Goal: Task Accomplishment & Management: Manage account settings

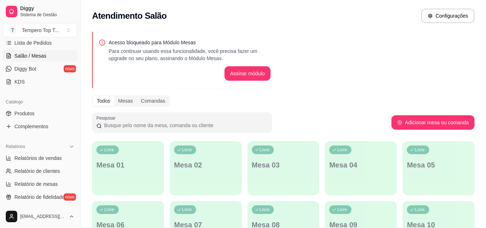
scroll to position [110, 0]
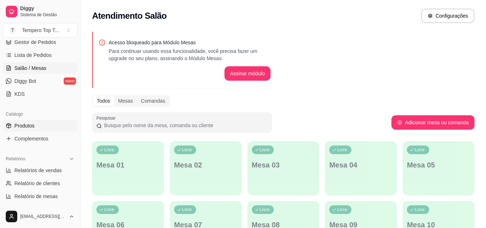
click at [41, 122] on link "Produtos" at bounding box center [40, 126] width 75 height 12
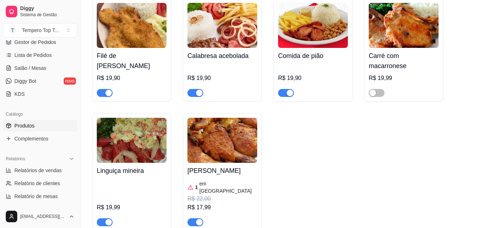
scroll to position [216, 0]
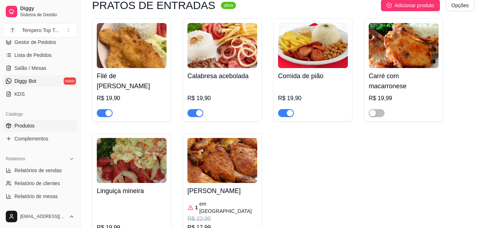
click at [31, 77] on link "Diggy Bot novo" at bounding box center [40, 81] width 75 height 12
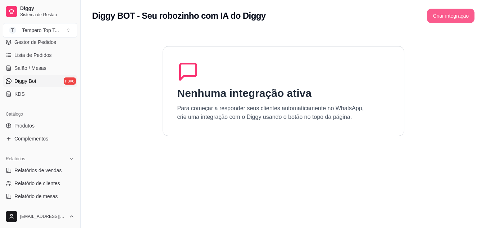
click at [469, 17] on button "Criar integração" at bounding box center [451, 16] width 48 height 14
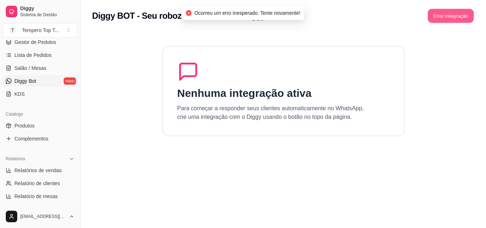
click at [436, 17] on button "Criar integração" at bounding box center [451, 16] width 46 height 14
click at [436, 17] on div "Criar integração" at bounding box center [451, 16] width 48 height 14
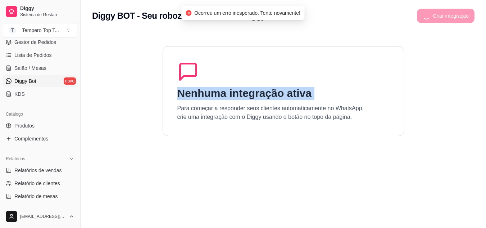
click at [436, 17] on div "Criar integração" at bounding box center [446, 16] width 58 height 14
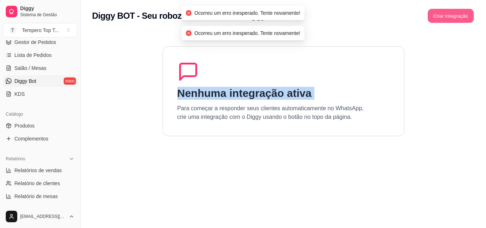
click at [436, 17] on button "Criar integração" at bounding box center [451, 16] width 46 height 14
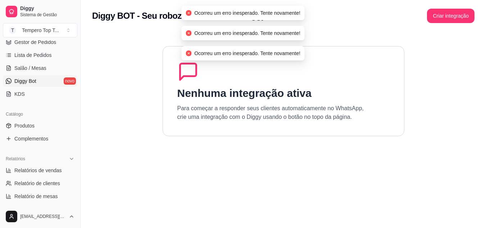
drag, startPoint x: 418, startPoint y: 72, endPoint x: 413, endPoint y: 69, distance: 6.3
click at [418, 72] on section "Nenhuma integração ativa Para começar a responder seus clientes automaticamente…" at bounding box center [283, 146] width 383 height 228
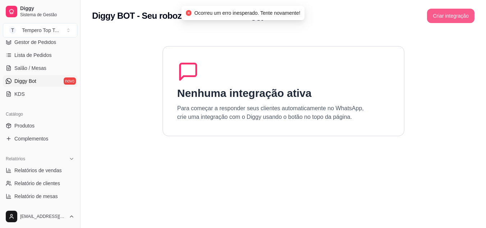
click at [464, 9] on button "Criar integração" at bounding box center [451, 16] width 48 height 14
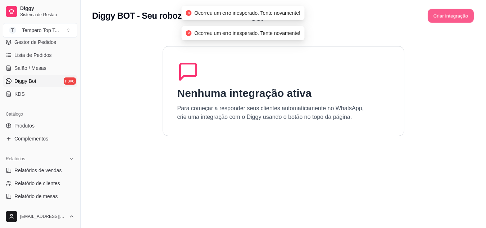
click at [459, 15] on button "Criar integração" at bounding box center [451, 16] width 46 height 14
click at [451, 17] on div "Criar integração" at bounding box center [446, 16] width 58 height 14
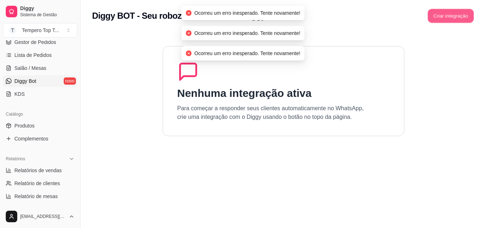
click at [450, 18] on button "Criar integração" at bounding box center [451, 16] width 46 height 14
click at [450, 18] on div "Criar integração" at bounding box center [451, 16] width 48 height 14
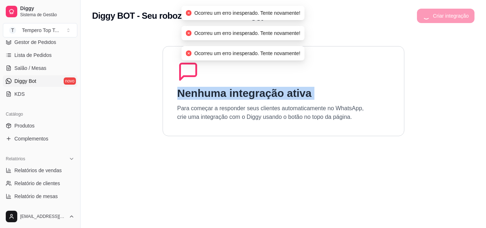
click at [450, 18] on div "Criar integração" at bounding box center [446, 16] width 58 height 14
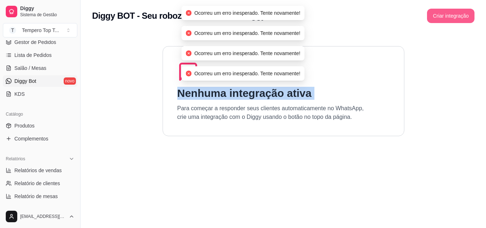
click at [450, 18] on button "Criar integração" at bounding box center [451, 16] width 48 height 14
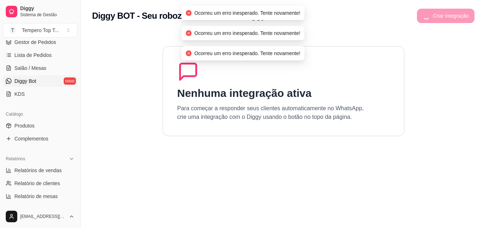
click at [423, 48] on section "Nenhuma integração ativa Para começar a responder seus clientes automaticamente…" at bounding box center [283, 146] width 383 height 228
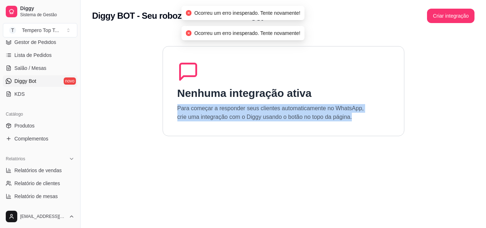
drag, startPoint x: 159, startPoint y: 102, endPoint x: 472, endPoint y: 151, distance: 316.7
click at [486, 156] on html "Diggy Sistema de Gestão T Tempero Top T ... Loja aberta Plano Customizado até 1…" at bounding box center [243, 114] width 486 height 228
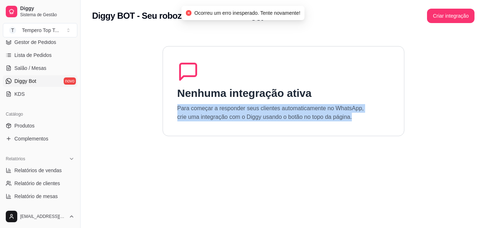
click at [212, 126] on div "Nenhuma integração ativa Para começar a responder seus clientes automaticamente…" at bounding box center [284, 91] width 242 height 90
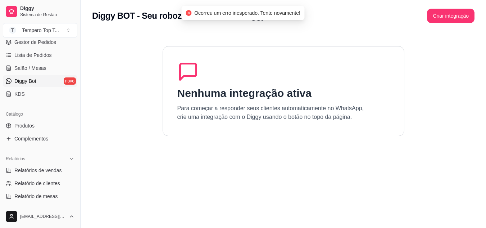
click at [176, 84] on div "Nenhuma integração ativa Para começar a responder seus clientes automaticamente…" at bounding box center [284, 91] width 242 height 90
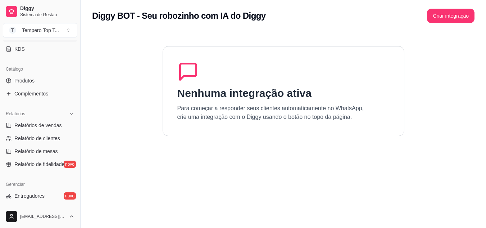
scroll to position [110, 0]
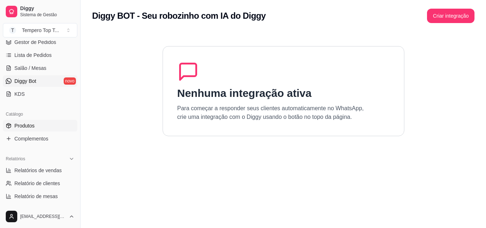
click at [44, 124] on link "Produtos" at bounding box center [40, 126] width 75 height 12
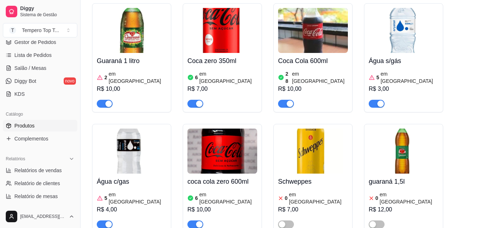
scroll to position [2952, 0]
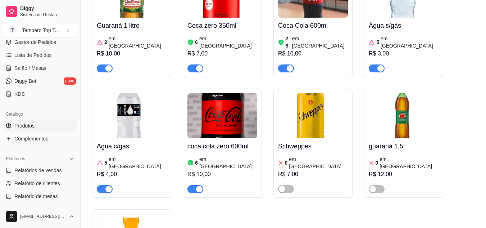
click at [194, 185] on span "button" at bounding box center [196, 189] width 16 height 8
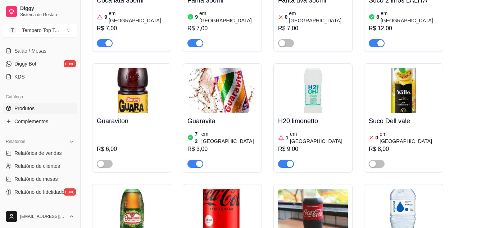
scroll to position [110, 0]
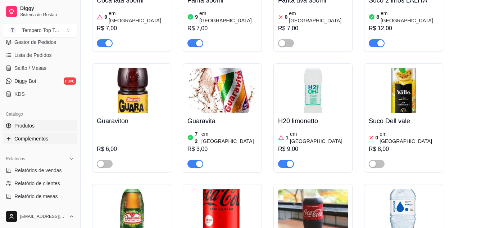
click at [45, 142] on span "Complementos" at bounding box center [31, 138] width 34 height 7
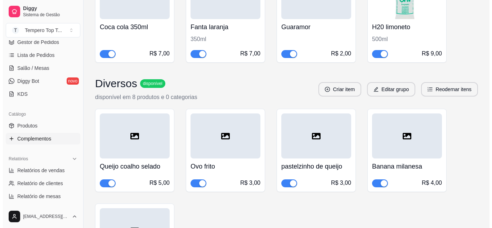
scroll to position [88, 0]
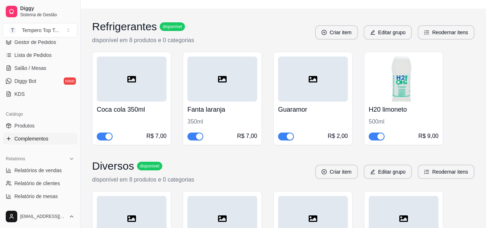
click at [308, 102] on div "Guaramor R$ 2,00" at bounding box center [313, 121] width 70 height 39
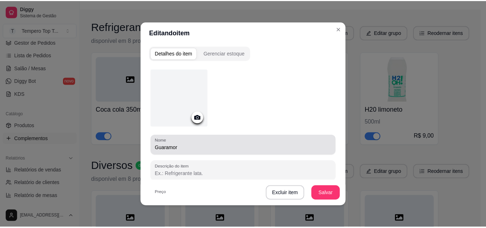
scroll to position [108, 0]
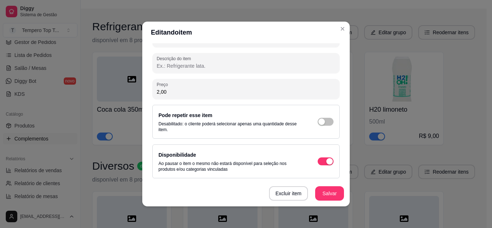
click at [210, 98] on div "Preço 2,00" at bounding box center [245, 89] width 187 height 20
click at [207, 94] on input "2,00" at bounding box center [246, 91] width 179 height 7
type input "3,00"
click at [320, 189] on button "Salvar" at bounding box center [329, 193] width 29 height 14
click at [326, 190] on button "Salvar" at bounding box center [329, 193] width 29 height 14
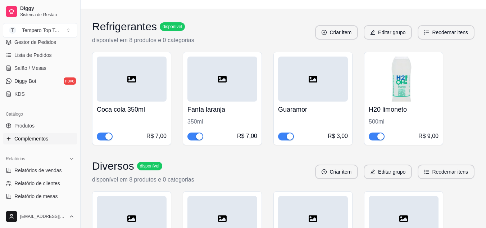
click at [42, 119] on div "Catálogo" at bounding box center [40, 114] width 75 height 12
click at [43, 123] on link "Produtos" at bounding box center [40, 126] width 75 height 12
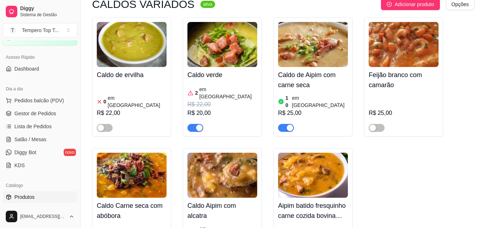
scroll to position [38, 0]
click at [50, 123] on link "Lista de Pedidos" at bounding box center [40, 127] width 75 height 12
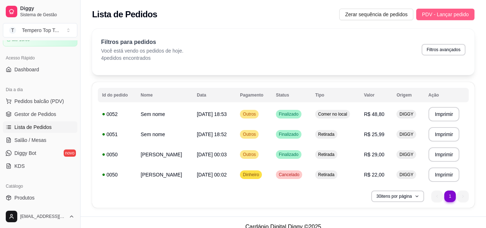
click at [451, 13] on span "PDV - Lançar pedido" at bounding box center [445, 14] width 47 height 8
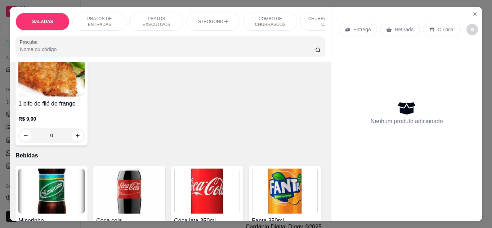
scroll to position [1656, 0]
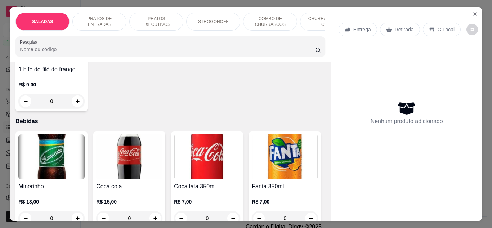
type input "1"
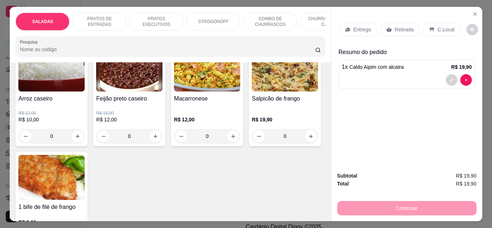
scroll to position [1512, 0]
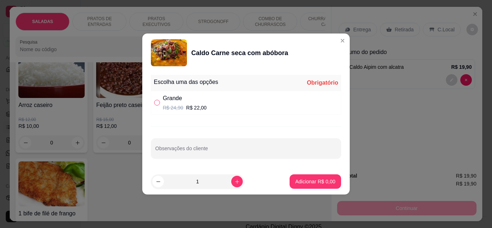
click at [155, 105] on label "" at bounding box center [157, 103] width 6 height 8
click at [155, 105] on input "" at bounding box center [157, 103] width 6 height 6
click at [205, 104] on div "Grande R$ 24,90 R$ 22,00" at bounding box center [246, 103] width 190 height 24
radio input "true"
click at [307, 183] on p "Adicionar R$ 22,00" at bounding box center [313, 181] width 43 height 7
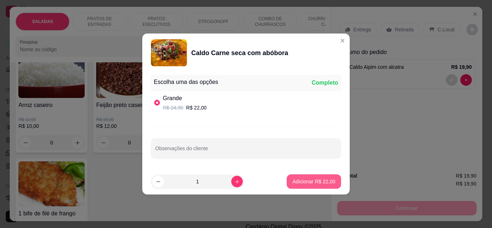
type input "1"
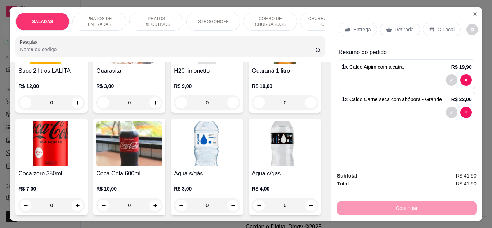
scroll to position [2439, 0]
click at [230, 105] on icon "increase-product-quantity" at bounding box center [232, 102] width 5 height 5
type input "1"
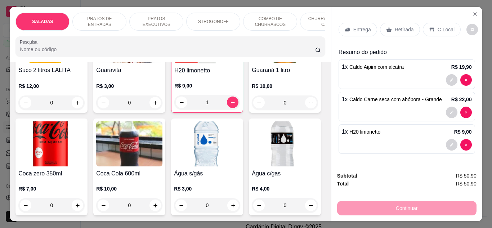
click at [437, 26] on p "C.Local" at bounding box center [445, 29] width 17 height 7
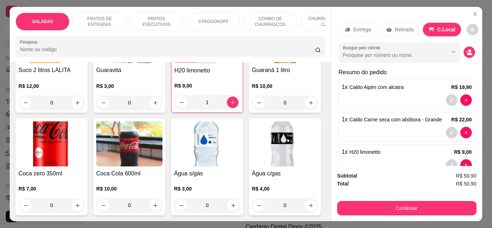
click at [415, 199] on div "Continuar" at bounding box center [406, 207] width 139 height 16
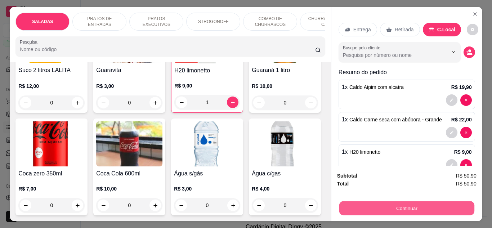
click at [415, 207] on button "Continuar" at bounding box center [406, 208] width 135 height 14
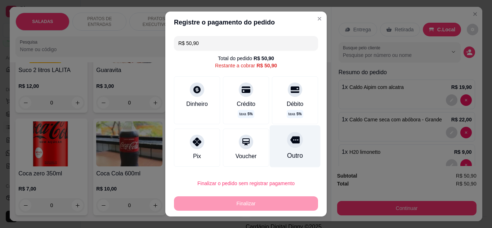
click at [294, 143] on div "Outro" at bounding box center [295, 146] width 51 height 42
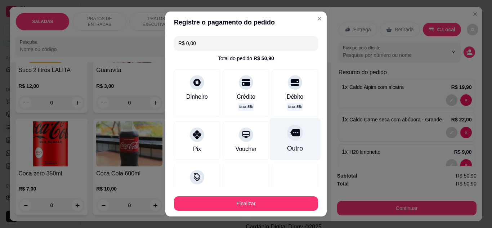
type input "R$ 0,00"
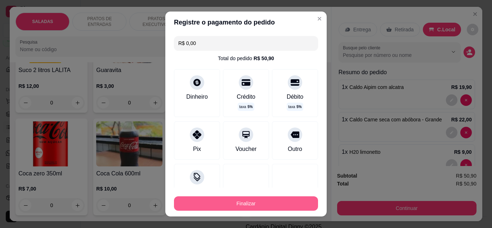
click at [275, 197] on button "Finalizar" at bounding box center [246, 203] width 144 height 14
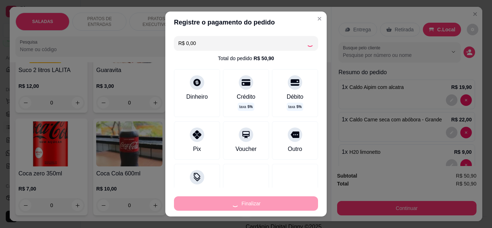
type input "0"
type input "-R$ 50,90"
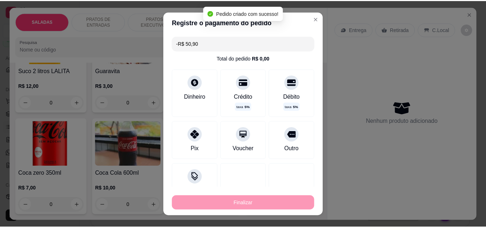
scroll to position [2438, 0]
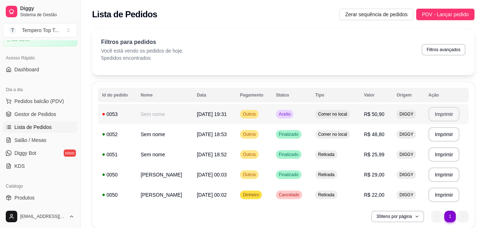
click at [442, 117] on button "Imprimir" at bounding box center [444, 114] width 31 height 14
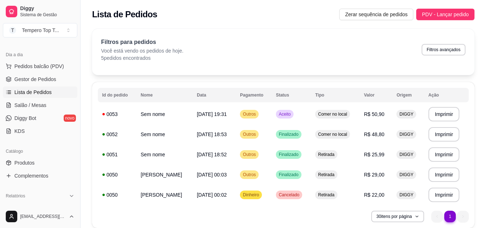
scroll to position [110, 0]
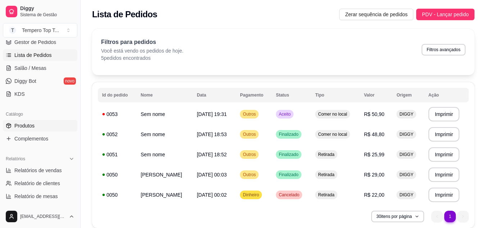
click at [34, 125] on link "Produtos" at bounding box center [40, 126] width 75 height 12
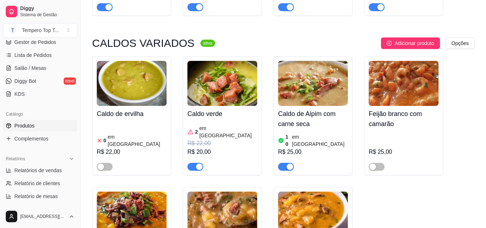
scroll to position [1764, 0]
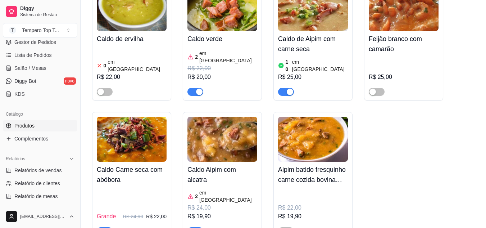
click at [191, 227] on span "button" at bounding box center [196, 231] width 16 height 8
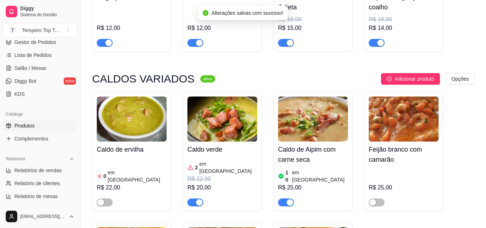
scroll to position [1620, 0]
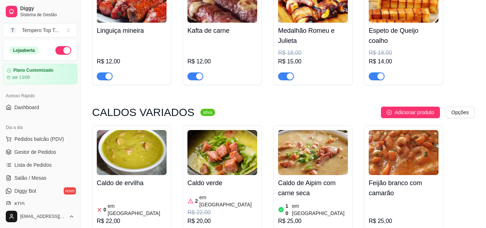
scroll to position [0, 0]
click at [35, 104] on link "Dashboard" at bounding box center [40, 108] width 75 height 12
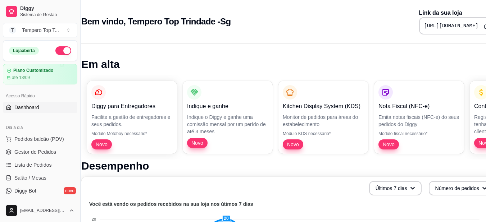
scroll to position [0, 32]
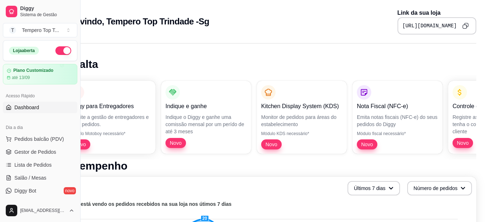
click at [464, 27] on icon "Copy to clipboard" at bounding box center [466, 26] width 6 height 6
click at [30, 166] on span "Lista de Pedidos" at bounding box center [32, 165] width 37 height 7
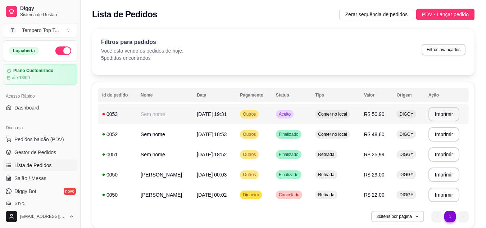
click at [154, 109] on td "Sem nome" at bounding box center [164, 114] width 56 height 20
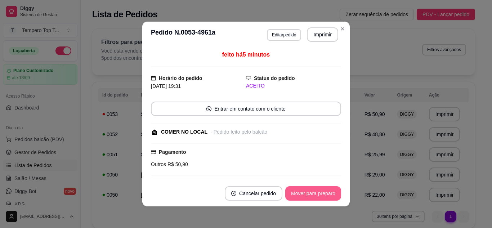
click at [317, 187] on button "Mover para preparo" at bounding box center [313, 193] width 56 height 14
click at [311, 190] on button "Mover para retirada disponível" at bounding box center [301, 193] width 80 height 14
click at [310, 190] on button "Mover para finalizado" at bounding box center [311, 193] width 60 height 14
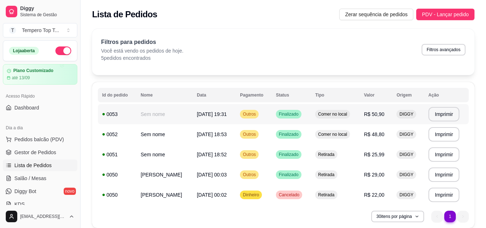
click at [237, 120] on td "Outros" at bounding box center [254, 114] width 36 height 20
click at [131, 137] on div "0052" at bounding box center [117, 134] width 30 height 7
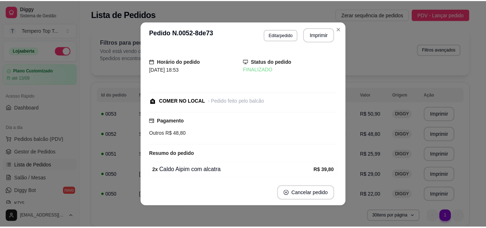
scroll to position [1, 0]
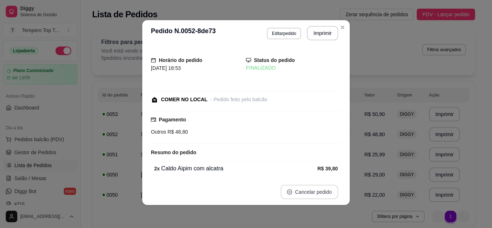
click at [309, 190] on button "Cancelar pedido" at bounding box center [309, 192] width 58 height 14
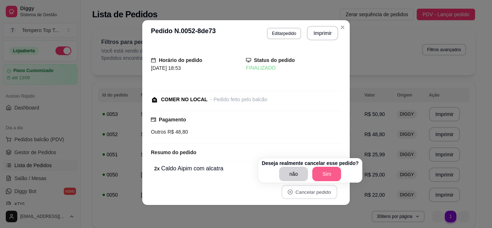
click at [314, 173] on button "Sim" at bounding box center [326, 174] width 29 height 14
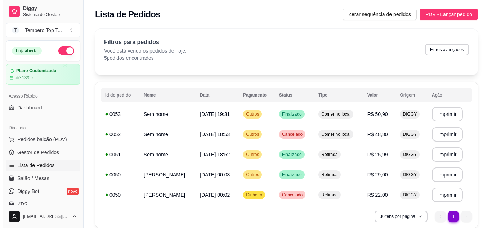
scroll to position [29, 0]
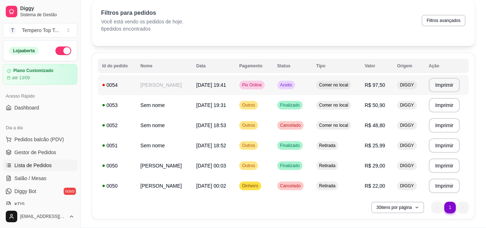
click at [274, 86] on tr "**********" at bounding box center [283, 85] width 371 height 20
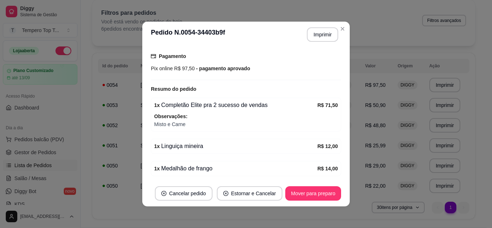
scroll to position [138, 0]
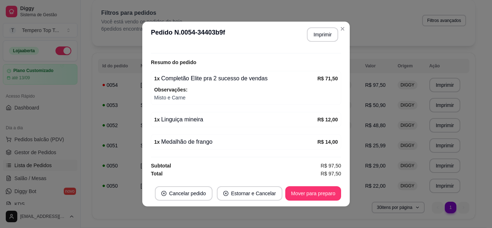
drag, startPoint x: 310, startPoint y: 158, endPoint x: 315, endPoint y: 162, distance: 6.0
click at [315, 162] on div "feito há 1 minutos Horário do pedido [DATE] 19:41 Status do pedido ACEITO Nome …" at bounding box center [246, 113] width 190 height 127
click at [310, 189] on button "Mover para preparo" at bounding box center [313, 193] width 54 height 14
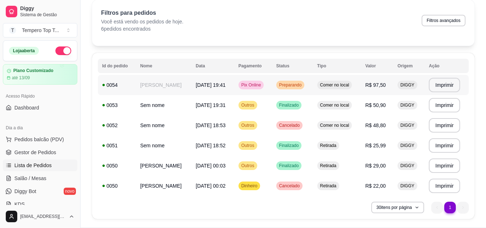
click at [374, 82] on span "R$ 97,50" at bounding box center [375, 85] width 21 height 6
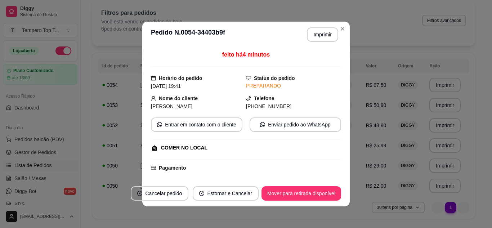
drag, startPoint x: 309, startPoint y: 27, endPoint x: 309, endPoint y: 37, distance: 10.1
click at [309, 36] on header "**********" at bounding box center [245, 35] width 207 height 26
click at [309, 37] on button "Imprimir" at bounding box center [322, 34] width 31 height 14
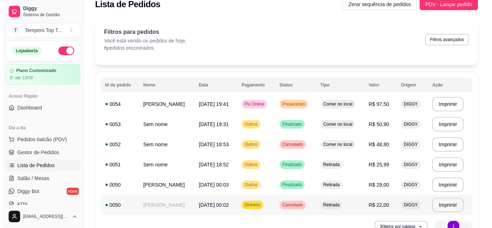
scroll to position [0, 0]
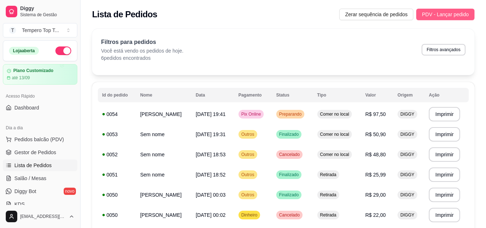
click at [446, 18] on span "PDV - Lançar pedido" at bounding box center [445, 14] width 47 height 8
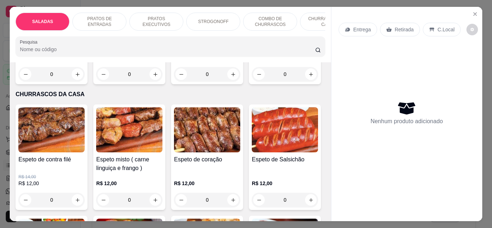
scroll to position [792, 0]
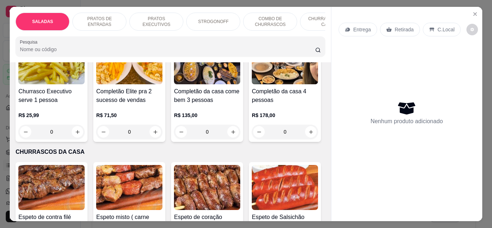
click at [57, 84] on img at bounding box center [51, 61] width 66 height 45
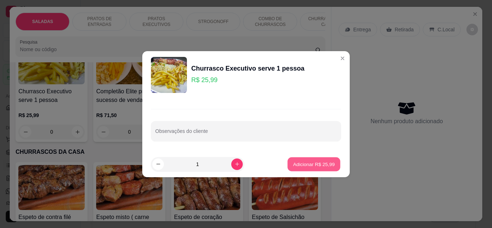
click at [295, 168] on button "Adicionar R$ 25,99" at bounding box center [313, 164] width 53 height 14
type input "1"
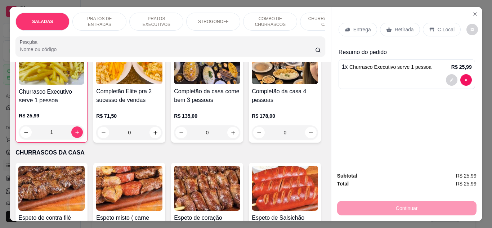
click at [409, 30] on p "Retirada" at bounding box center [404, 29] width 19 height 7
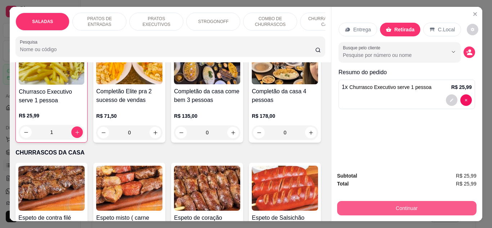
click at [394, 210] on button "Continuar" at bounding box center [406, 208] width 139 height 14
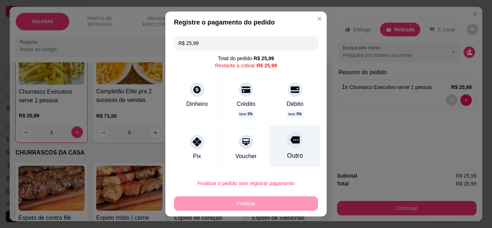
click at [287, 154] on div "Outro" at bounding box center [295, 155] width 16 height 9
type input "R$ 0,00"
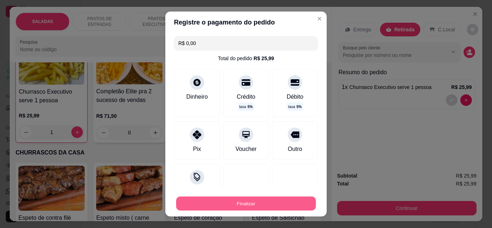
click at [291, 201] on button "Finalizar" at bounding box center [246, 204] width 140 height 14
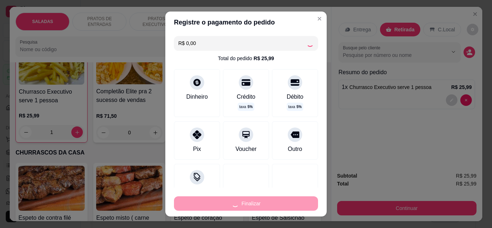
type input "0"
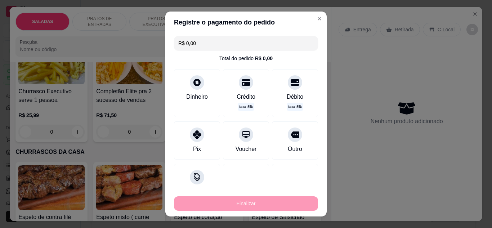
type input "-R$ 25,99"
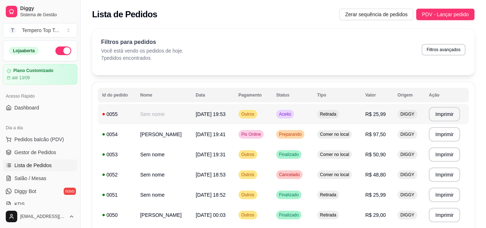
click at [300, 114] on td "Aceito" at bounding box center [292, 114] width 41 height 20
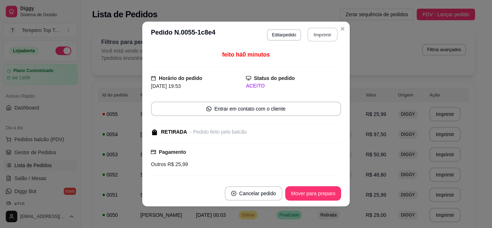
click at [322, 34] on button "Imprimir" at bounding box center [322, 35] width 30 height 14
click at [321, 194] on button "Mover para preparo" at bounding box center [313, 193] width 54 height 14
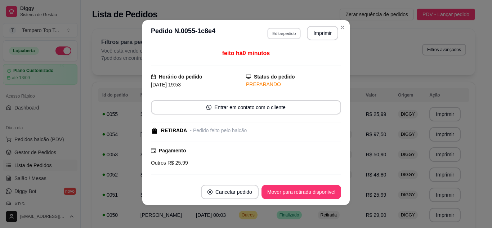
click at [283, 34] on button "Editar pedido" at bounding box center [283, 33] width 33 height 11
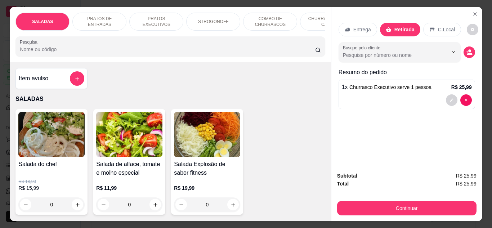
click at [306, 18] on p "CHURRASCOS DA CASA" at bounding box center [327, 22] width 42 height 12
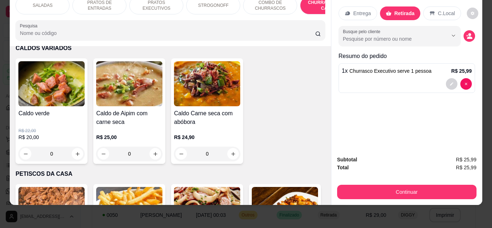
scroll to position [1236, 0]
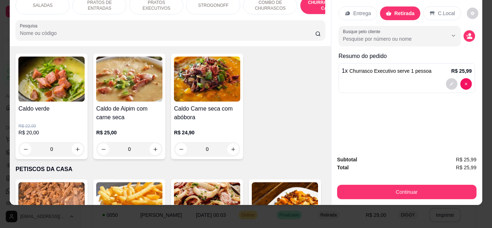
type input "1"
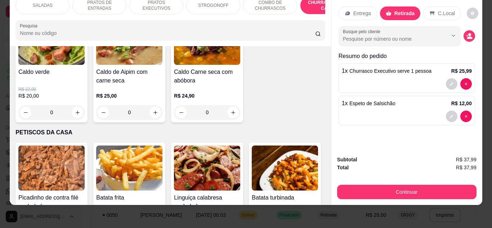
scroll to position [1344, 0]
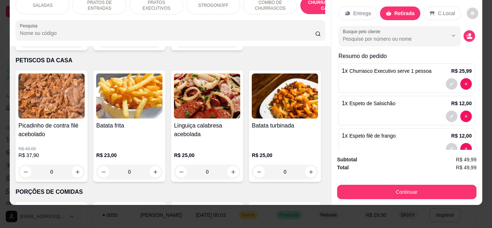
type input "2"
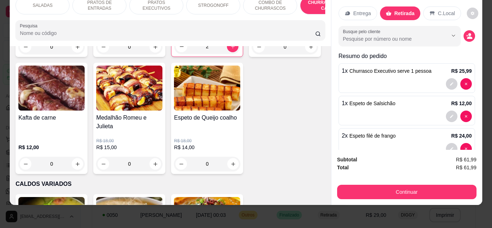
scroll to position [1093, 0]
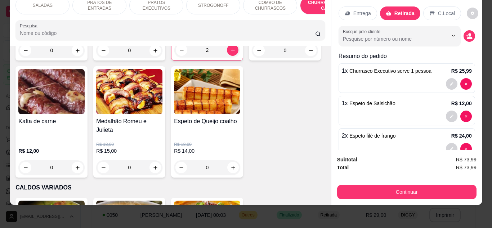
type input "2"
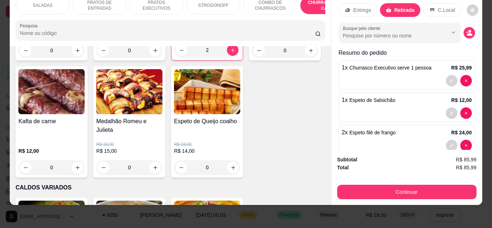
scroll to position [0, 0]
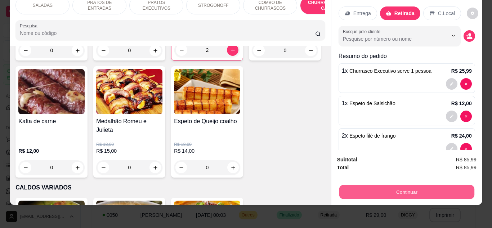
click at [434, 188] on button "Continuar" at bounding box center [406, 192] width 135 height 14
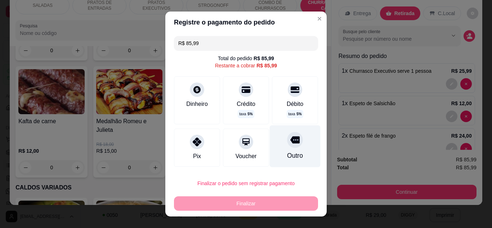
click at [296, 148] on div "Outro" at bounding box center [295, 146] width 51 height 42
type input "R$ 0,00"
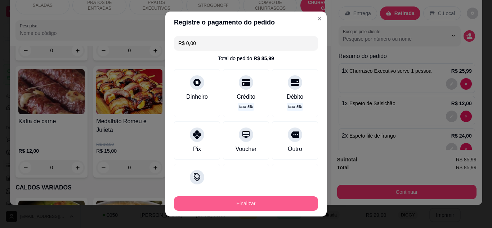
click at [231, 204] on button "Finalizar" at bounding box center [246, 203] width 144 height 14
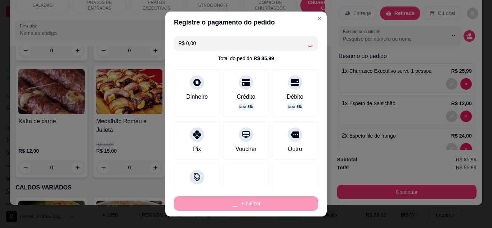
type input "0"
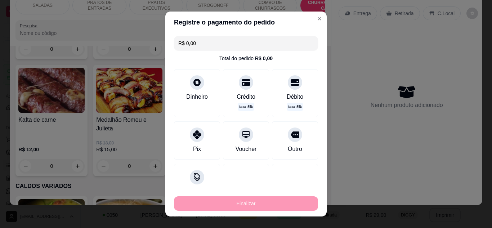
type input "-R$ 85,99"
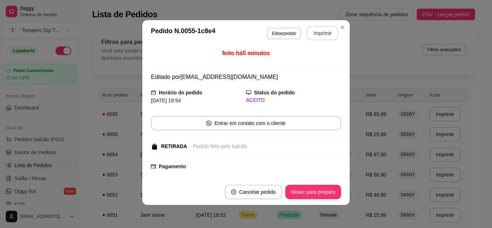
click at [315, 34] on button "Imprimir" at bounding box center [322, 33] width 31 height 14
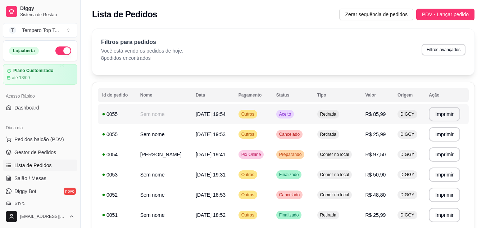
click at [324, 124] on td "Retirada" at bounding box center [337, 114] width 48 height 20
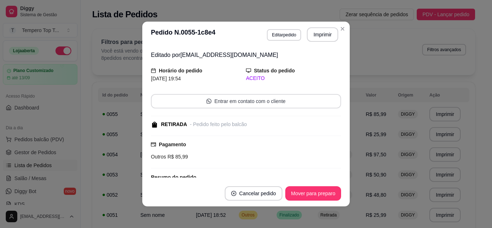
scroll to position [142, 0]
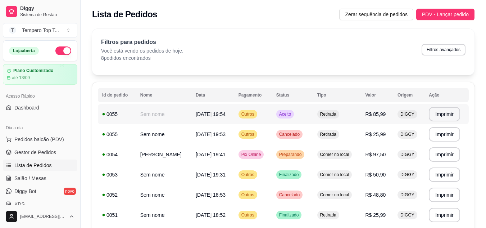
click at [372, 116] on span "R$ 85,99" at bounding box center [375, 114] width 21 height 6
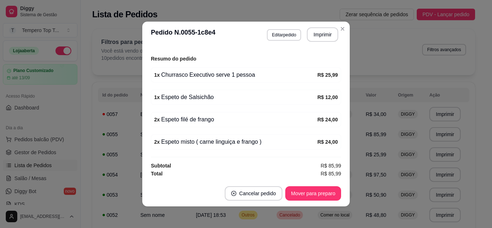
scroll to position [1, 0]
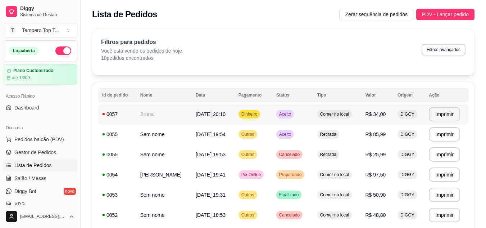
click at [366, 110] on td "R$ 34,00" at bounding box center [377, 114] width 32 height 20
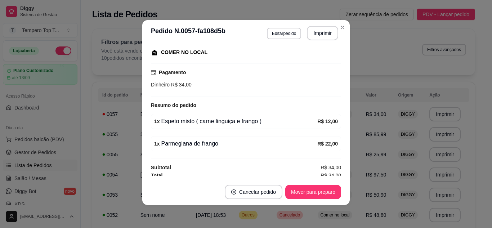
scroll to position [97, 0]
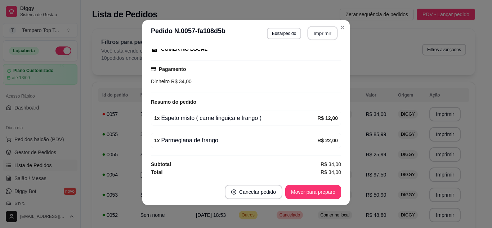
click at [318, 29] on button "Imprimir" at bounding box center [322, 33] width 30 height 14
click at [315, 35] on button "Imprimir" at bounding box center [322, 33] width 31 height 14
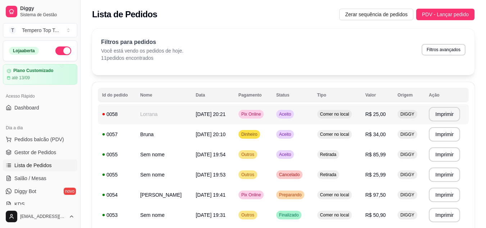
click at [294, 113] on div "Aceito" at bounding box center [285, 114] width 18 height 9
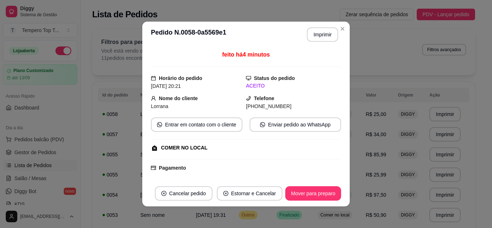
scroll to position [75, 0]
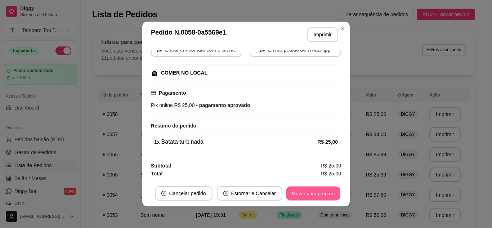
click at [318, 192] on button "Mover para preparo" at bounding box center [313, 193] width 54 height 14
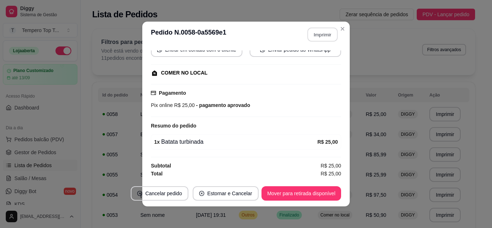
click at [313, 39] on button "Imprimir" at bounding box center [322, 35] width 30 height 14
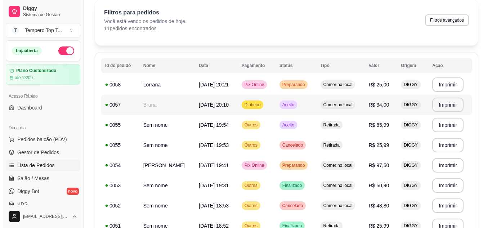
scroll to position [30, 0]
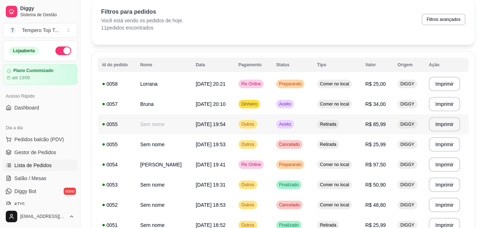
click at [296, 130] on td "Aceito" at bounding box center [292, 124] width 41 height 20
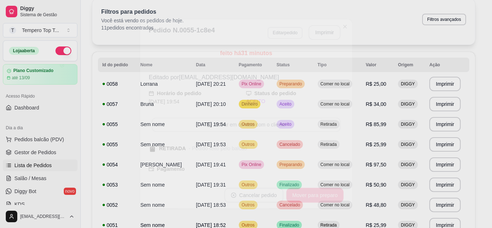
click at [296, 130] on button "Entrar em contato com o cliente" at bounding box center [246, 125] width 189 height 14
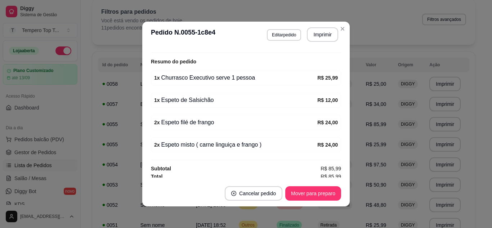
scroll to position [142, 0]
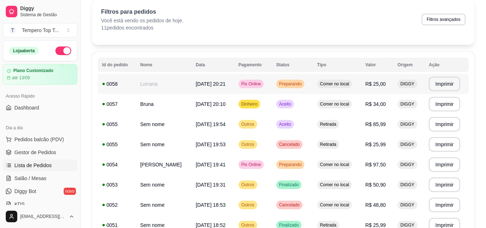
click at [175, 79] on td "Lorrana" at bounding box center [163, 84] width 55 height 20
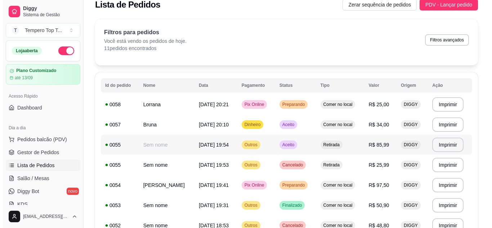
scroll to position [0, 0]
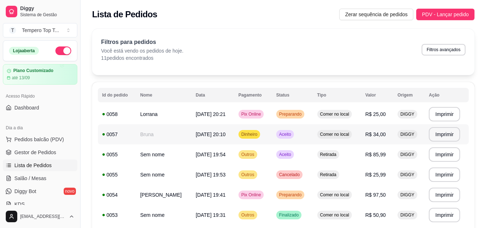
click at [306, 131] on td "Aceito" at bounding box center [292, 134] width 41 height 20
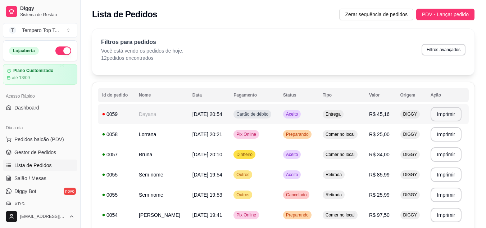
click at [321, 117] on td "Entrega" at bounding box center [342, 114] width 46 height 20
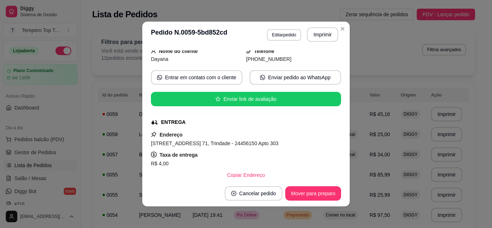
scroll to position [210, 0]
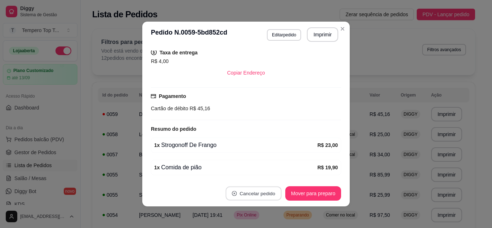
click at [258, 194] on button "Cancelar pedido" at bounding box center [253, 193] width 56 height 14
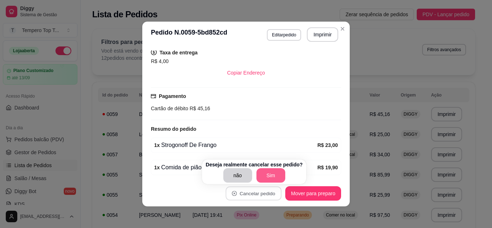
click at [270, 176] on button "Sim" at bounding box center [270, 175] width 29 height 14
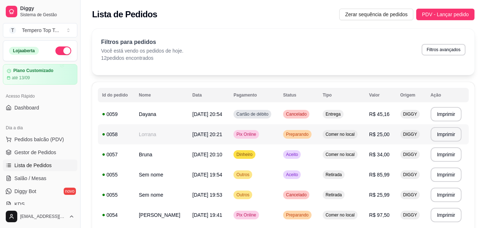
click at [307, 144] on td "Preparando" at bounding box center [299, 134] width 40 height 20
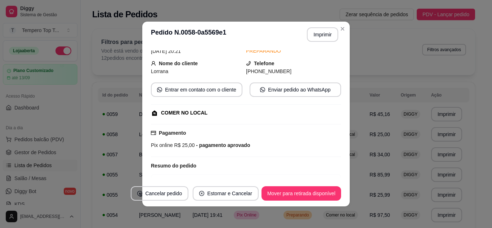
scroll to position [75, 0]
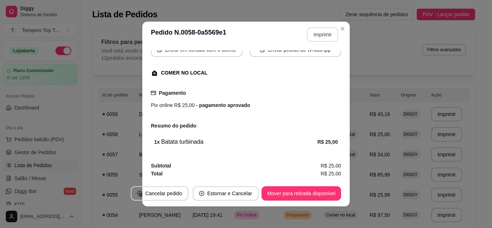
click at [317, 32] on button "Imprimir" at bounding box center [322, 34] width 31 height 14
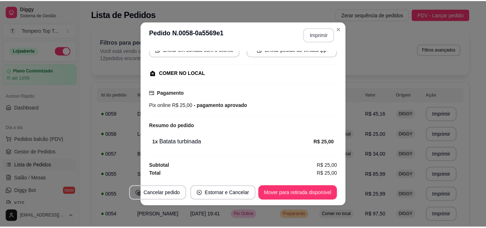
scroll to position [0, 0]
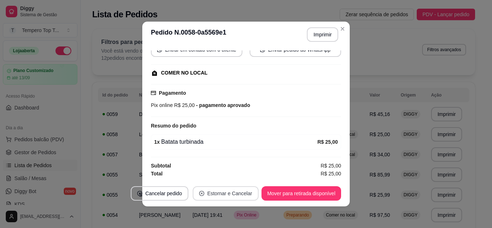
click at [213, 193] on button "Estornar e Cancelar" at bounding box center [226, 193] width 66 height 14
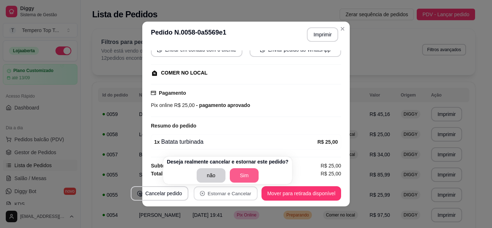
click at [243, 172] on button "Sim" at bounding box center [244, 175] width 29 height 14
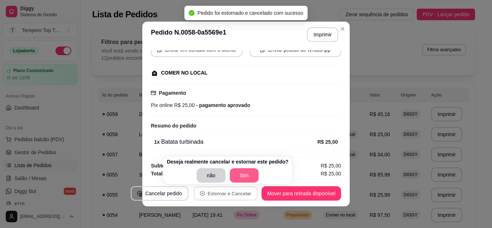
click at [238, 174] on button "Sim" at bounding box center [244, 175] width 29 height 14
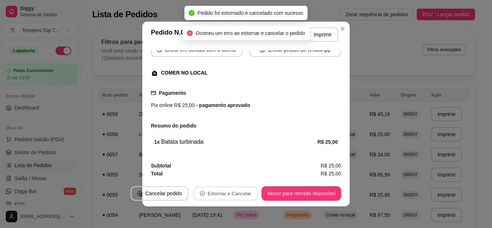
click at [209, 177] on button "não" at bounding box center [212, 176] width 28 height 14
click at [170, 192] on button "Cancelar pedido" at bounding box center [160, 193] width 56 height 14
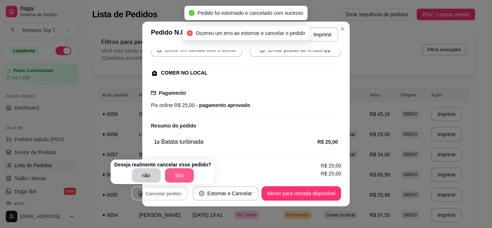
click at [173, 178] on button "Sim" at bounding box center [179, 175] width 29 height 14
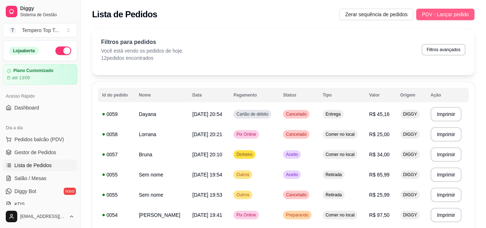
click at [446, 18] on span "PDV - Lançar pedido" at bounding box center [445, 14] width 47 height 8
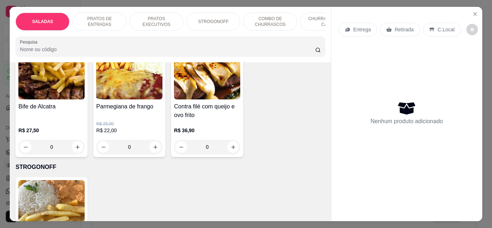
scroll to position [504, 0]
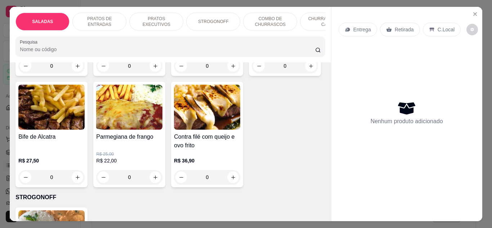
click at [162, 172] on div "0" at bounding box center [129, 177] width 66 height 14
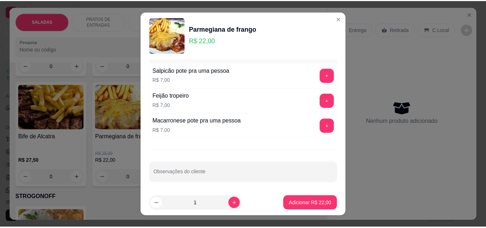
scroll to position [297, 0]
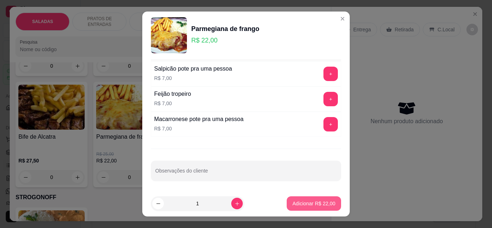
click at [312, 198] on button "Adicionar R$ 22,00" at bounding box center [314, 203] width 54 height 14
type input "1"
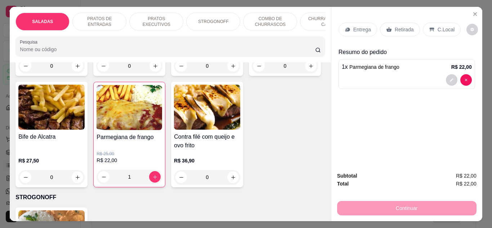
click at [433, 29] on div "C.Local" at bounding box center [442, 30] width 38 height 14
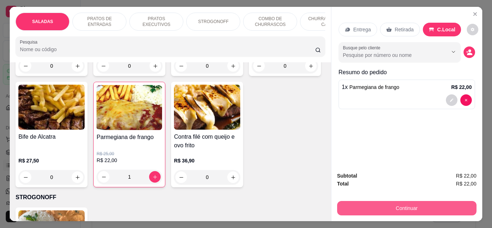
click at [383, 203] on button "Continuar" at bounding box center [406, 208] width 139 height 14
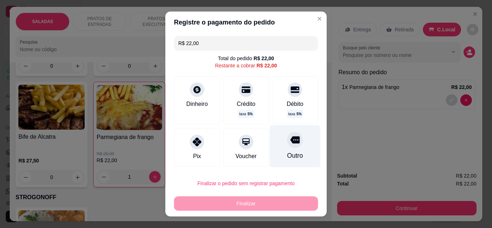
click at [290, 139] on icon at bounding box center [294, 139] width 9 height 7
type input "R$ 0,00"
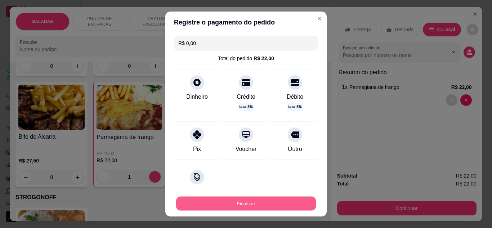
click at [254, 202] on button "Finalizar" at bounding box center [246, 204] width 140 height 14
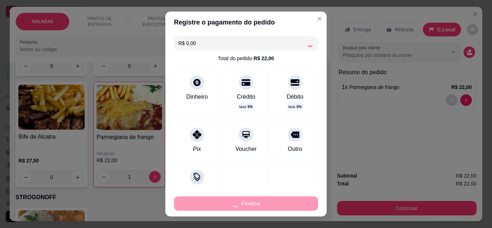
type input "0"
type input "-R$ 22,00"
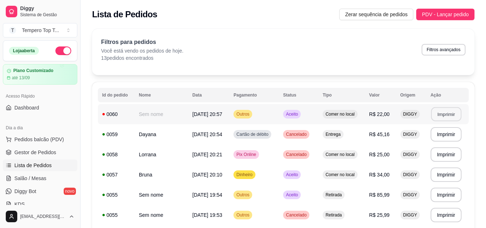
click at [436, 111] on button "Imprimir" at bounding box center [446, 114] width 30 height 14
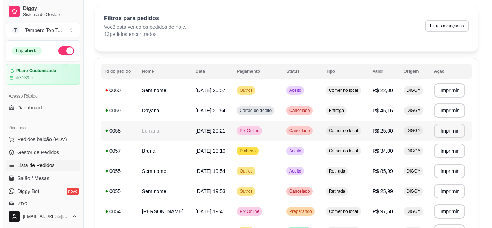
scroll to position [36, 0]
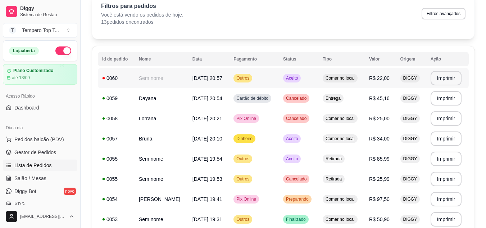
click at [322, 74] on td "Comer no local" at bounding box center [342, 78] width 46 height 20
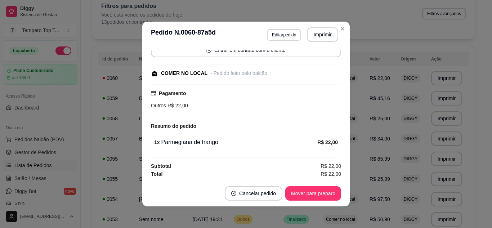
scroll to position [59, 0]
click at [311, 194] on button "Mover para preparo" at bounding box center [313, 193] width 54 height 14
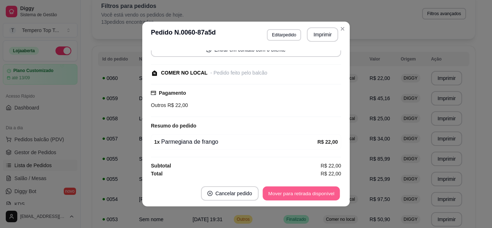
click at [311, 195] on button "Mover para retirada disponível" at bounding box center [300, 193] width 77 height 14
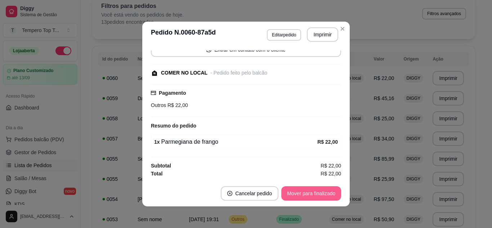
click at [311, 195] on button "Mover para finalizado" at bounding box center [311, 193] width 60 height 14
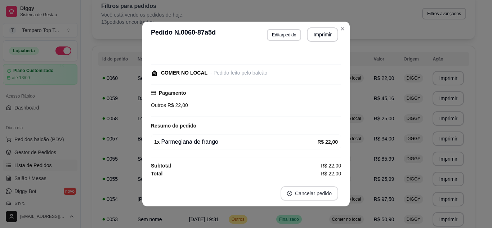
scroll to position [28, 0]
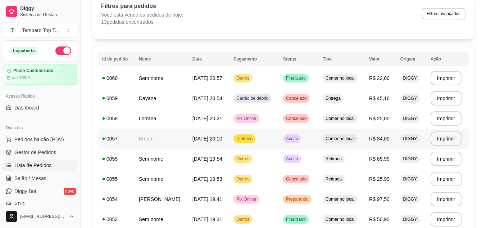
click at [349, 144] on td "Comer no local" at bounding box center [342, 139] width 46 height 20
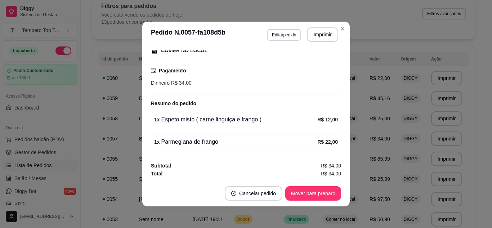
scroll to position [1, 0]
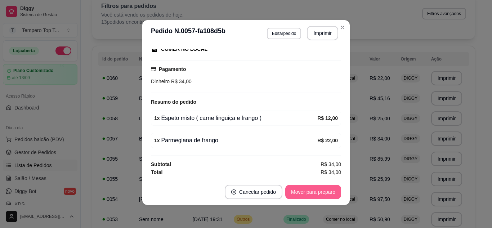
click at [314, 190] on button "Mover para preparo" at bounding box center [313, 192] width 56 height 14
click at [314, 190] on div "Mover para preparo" at bounding box center [308, 192] width 66 height 14
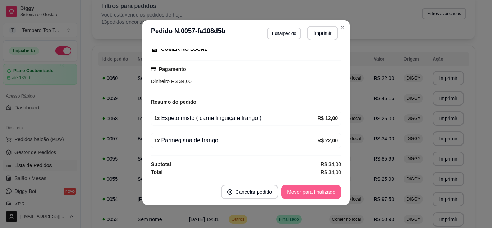
click at [317, 189] on button "Mover para finalizado" at bounding box center [311, 192] width 60 height 14
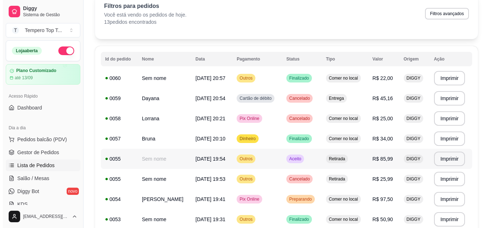
scroll to position [72, 0]
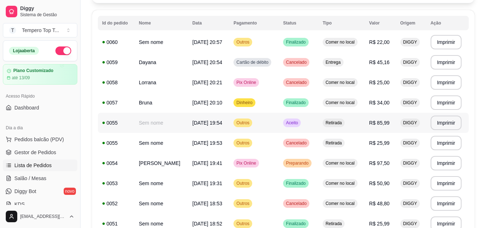
click at [310, 128] on td "Aceito" at bounding box center [299, 123] width 40 height 20
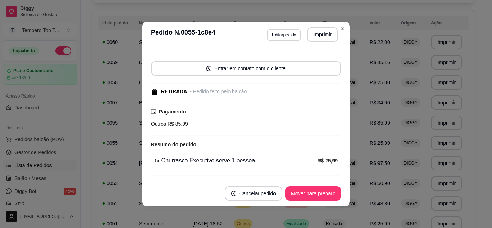
scroll to position [108, 0]
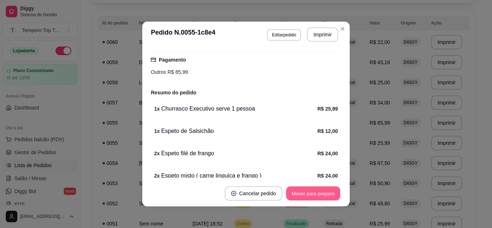
click at [316, 190] on button "Mover para preparo" at bounding box center [313, 193] width 54 height 14
click at [316, 190] on button "Mover para retirada disponível" at bounding box center [301, 193] width 80 height 14
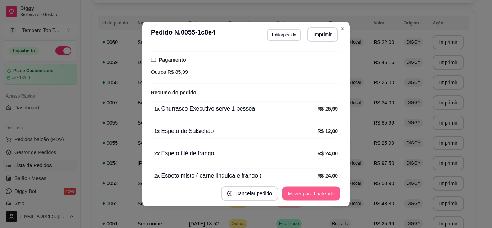
click at [316, 190] on button "Mover para finalizado" at bounding box center [311, 193] width 58 height 14
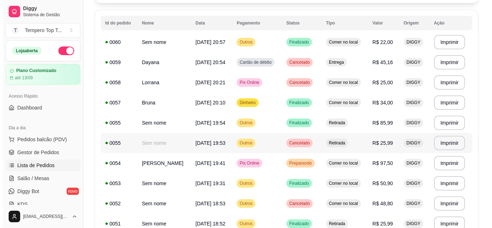
scroll to position [144, 0]
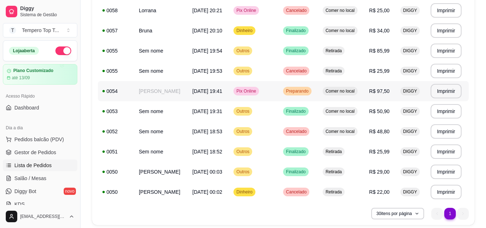
click at [319, 90] on td "Preparando" at bounding box center [299, 91] width 40 height 20
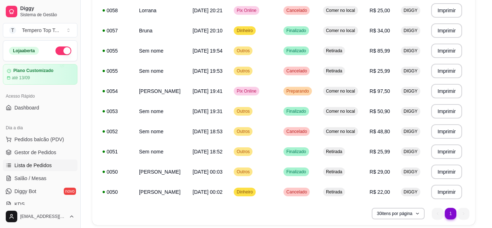
scroll to position [138, 0]
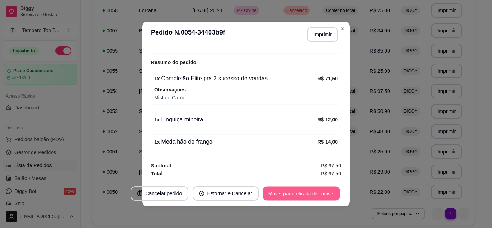
click at [316, 194] on button "Mover para retirada disponível" at bounding box center [300, 193] width 77 height 14
click at [316, 194] on button "Mover para finalizado" at bounding box center [311, 193] width 58 height 14
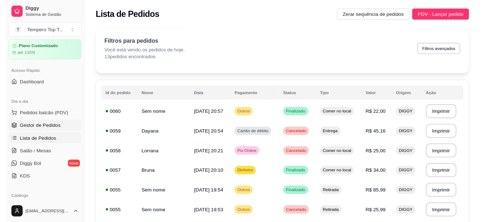
scroll to position [36, 0]
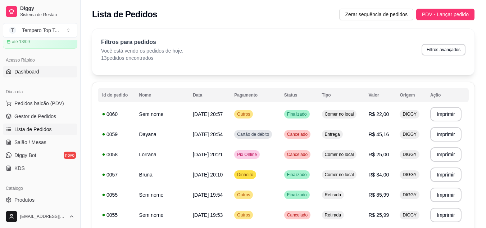
click at [36, 74] on span "Dashboard" at bounding box center [26, 71] width 25 height 7
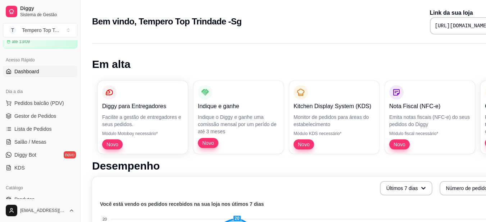
scroll to position [0, 32]
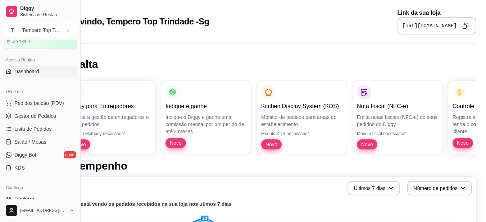
click at [460, 26] on button "Copy to clipboard" at bounding box center [466, 26] width 12 height 12
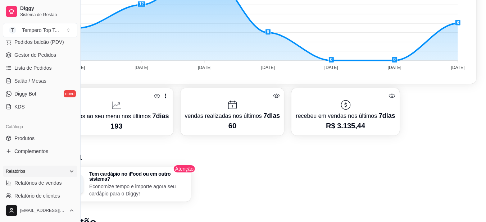
scroll to position [0, 0]
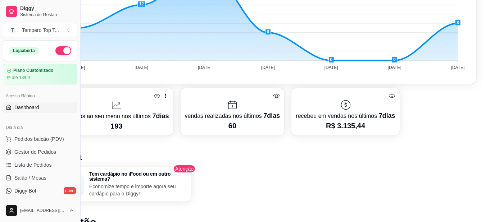
click at [44, 108] on link "Dashboard" at bounding box center [40, 108] width 75 height 12
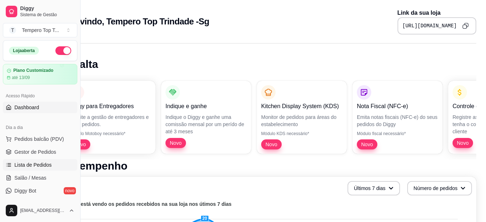
click at [41, 161] on link "Lista de Pedidos" at bounding box center [40, 165] width 75 height 12
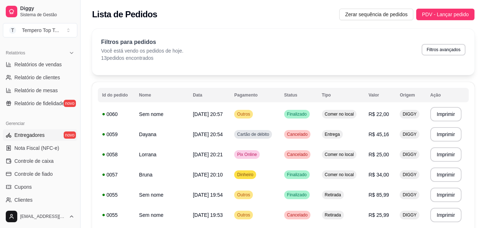
scroll to position [288, 0]
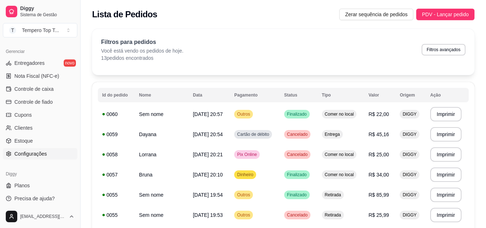
click at [28, 153] on span "Configurações" at bounding box center [30, 153] width 32 height 7
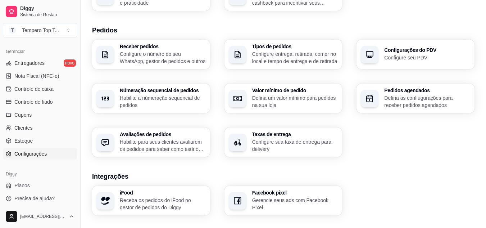
scroll to position [132, 0]
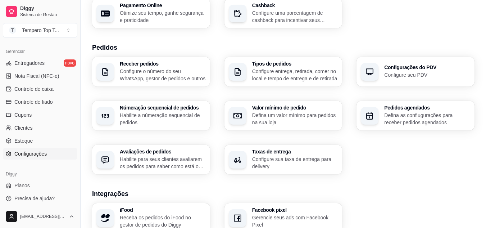
click at [287, 158] on p "Configure sua taxa de entrega para delivery" at bounding box center [295, 163] width 86 height 14
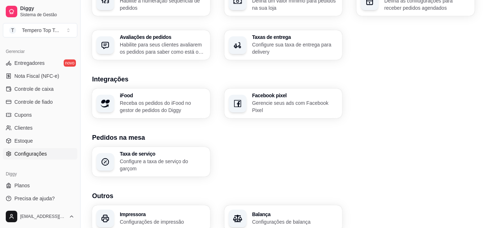
scroll to position [204, 0]
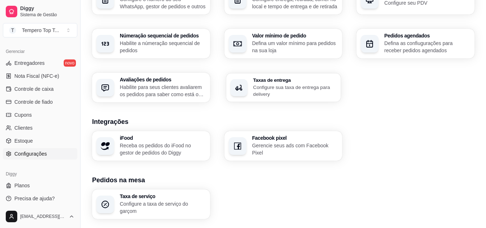
click at [273, 79] on h3 "Taxas de entrega" at bounding box center [295, 79] width 84 height 5
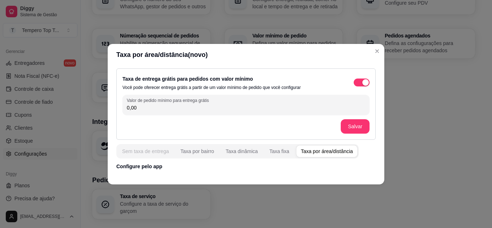
click at [149, 151] on div "Sem taxa de entrega" at bounding box center [145, 151] width 47 height 7
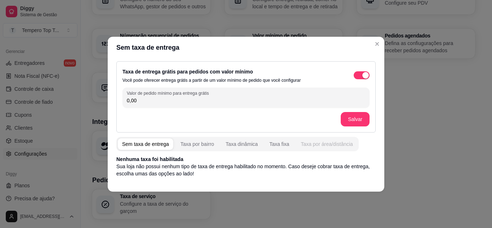
click at [325, 144] on div "Taxa por área/distância" at bounding box center [327, 143] width 52 height 7
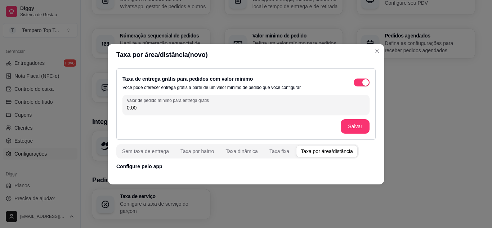
click at [360, 82] on span "button" at bounding box center [362, 82] width 16 height 8
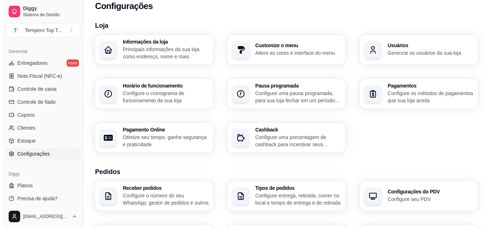
scroll to position [0, 0]
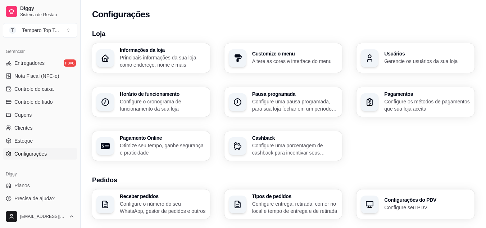
click at [303, 141] on div "Cashback Configure uma porcentagem de cashback para incentivar seus clientes a …" at bounding box center [295, 145] width 86 height 21
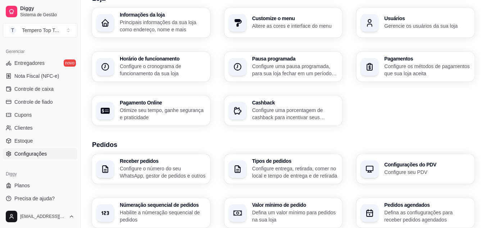
scroll to position [180, 0]
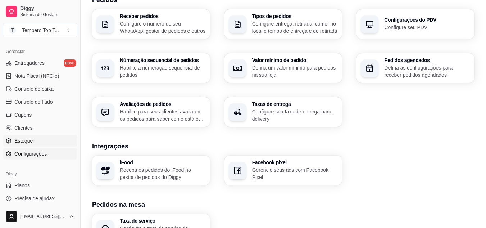
click at [26, 139] on span "Estoque" at bounding box center [23, 140] width 18 height 7
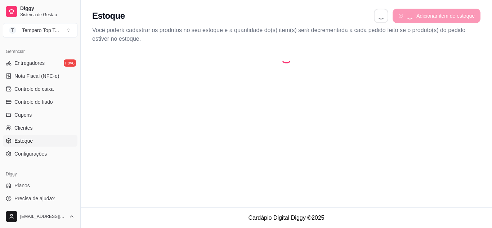
select select "QUANTITY_ORDER"
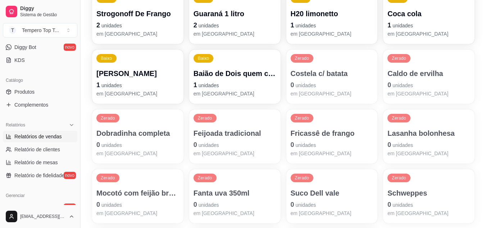
scroll to position [216, 0]
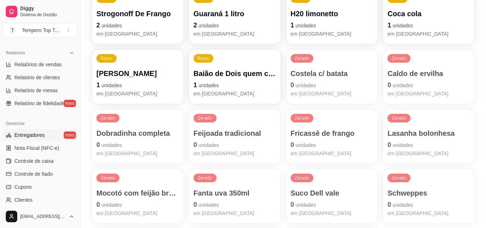
click at [42, 138] on span "Entregadores" at bounding box center [29, 134] width 30 height 7
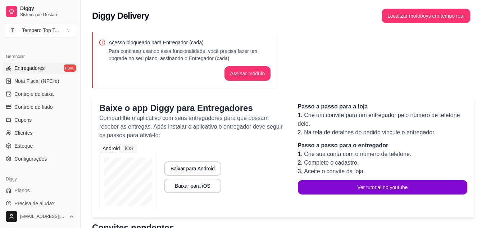
scroll to position [288, 0]
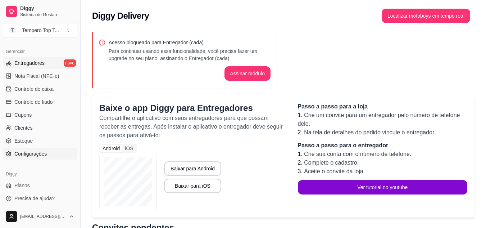
click at [40, 154] on span "Configurações" at bounding box center [30, 153] width 32 height 7
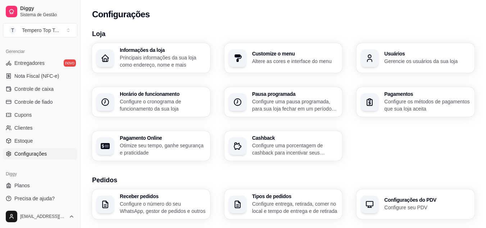
click at [141, 54] on p "Principais informações da sua loja como endereço, nome e mais" at bounding box center [163, 61] width 86 height 14
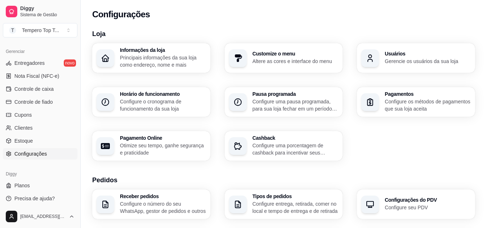
type input "Tempero Top – O sabor que conquista!Somos uma espetaria especializada em espeto…"
type input "🍽️ Seja muito bem-vindo ao Tempero Top Trindade! 🌟É uma alegria ter você com a …"
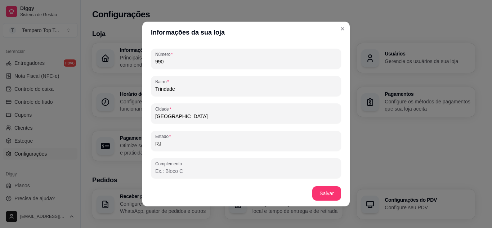
scroll to position [467, 0]
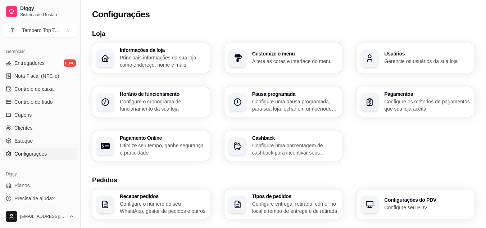
click at [397, 106] on p "Configure os métodos de pagamentos que sua loja aceita" at bounding box center [427, 105] width 86 height 14
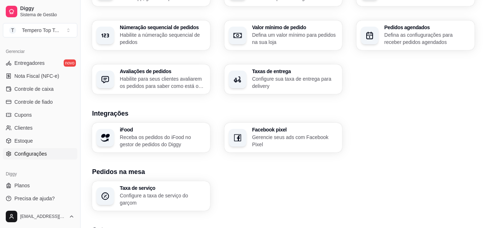
scroll to position [180, 0]
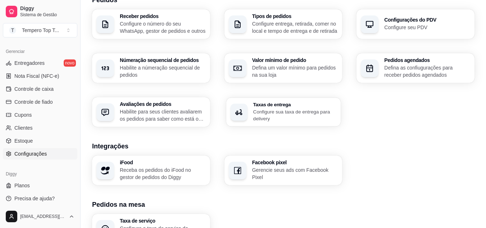
click at [275, 108] on p "Configure sua taxa de entrega para delivery" at bounding box center [295, 115] width 84 height 14
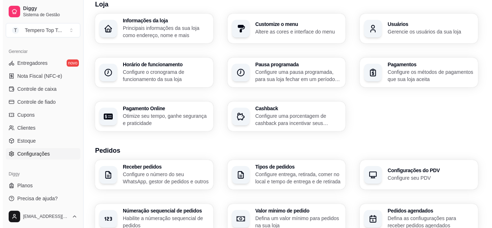
scroll to position [0, 0]
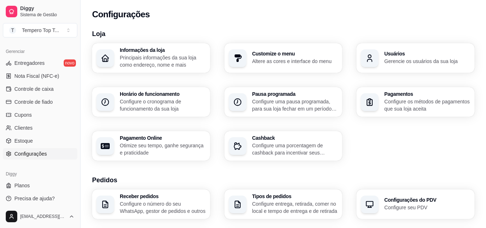
click at [173, 91] on h3 "Horário de funcionamento" at bounding box center [163, 93] width 86 height 5
click at [413, 113] on div "Pagamentos Configure os métodos de pagamentos que sua loja aceita" at bounding box center [416, 102] width 118 height 30
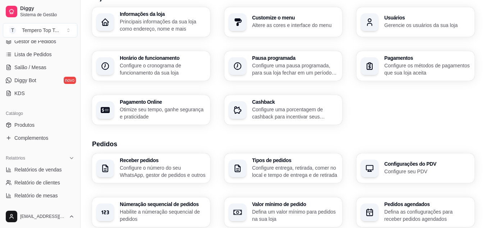
scroll to position [110, 0]
click at [31, 126] on span "Produtos" at bounding box center [24, 125] width 20 height 7
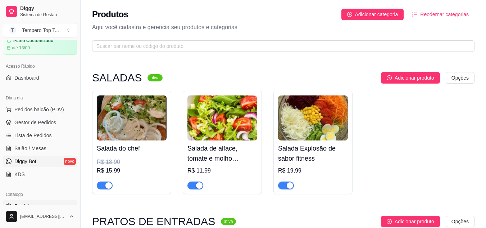
scroll to position [72, 0]
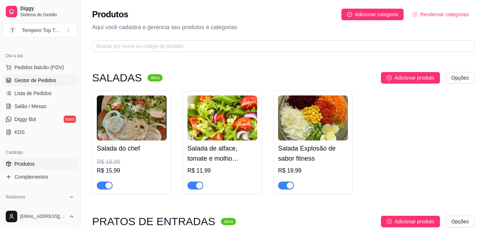
click at [42, 83] on span "Gestor de Pedidos" at bounding box center [35, 80] width 42 height 7
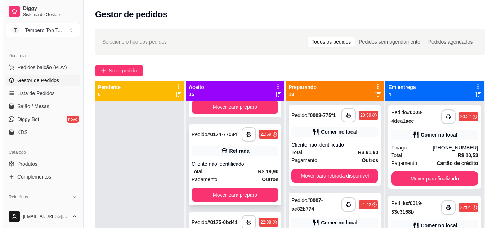
scroll to position [72, 0]
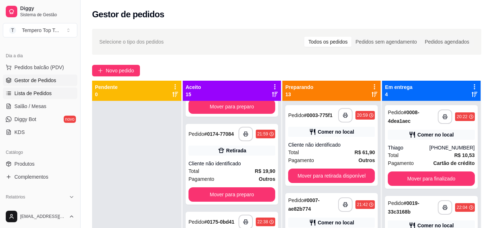
click at [62, 96] on link "Lista de Pedidos" at bounding box center [40, 93] width 75 height 12
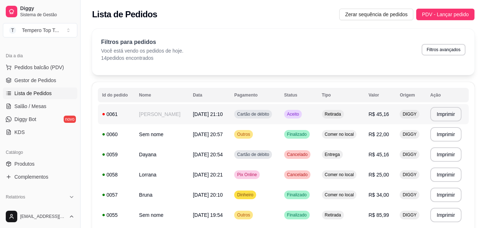
click at [312, 109] on td "Aceito" at bounding box center [299, 114] width 38 height 20
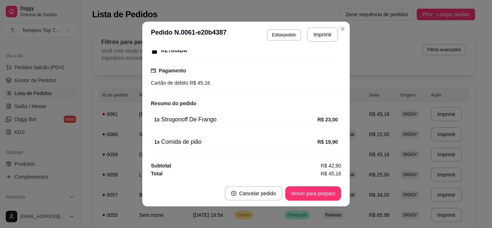
scroll to position [1, 0]
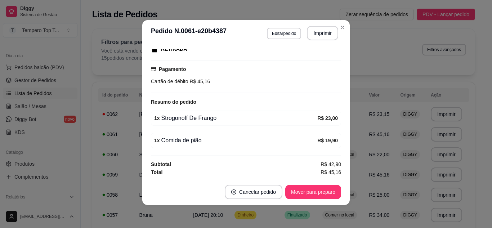
click at [151, 111] on div "1 x Strogonoff De Frango R$ 23,00" at bounding box center [246, 118] width 190 height 15
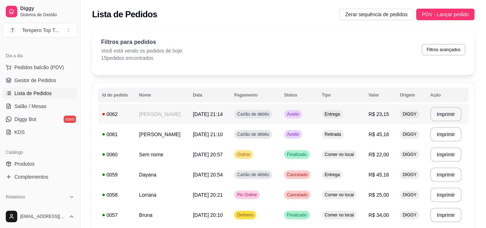
click at [224, 115] on td "[DATE] 21:14" at bounding box center [209, 114] width 41 height 20
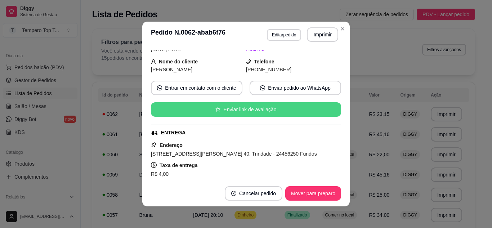
scroll to position [188, 0]
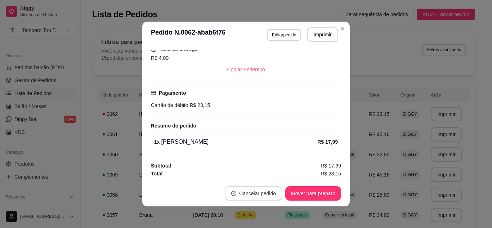
click at [249, 196] on button "Cancelar pedido" at bounding box center [254, 193] width 58 height 14
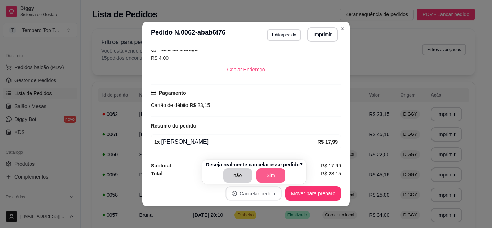
click at [273, 172] on button "Sim" at bounding box center [270, 175] width 29 height 14
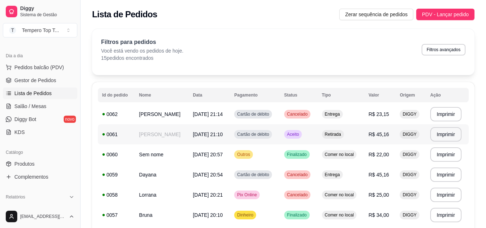
click at [280, 135] on td "Cartão de débito" at bounding box center [255, 134] width 50 height 20
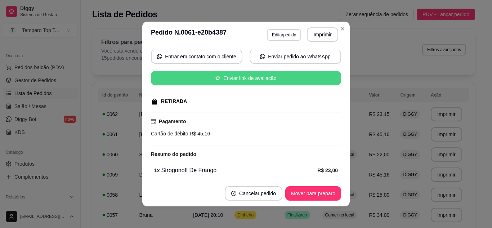
scroll to position [119, 0]
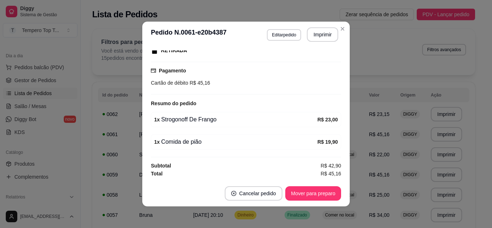
click at [325, 28] on button "Imprimir" at bounding box center [322, 34] width 31 height 14
click at [317, 185] on footer "Cancelar pedido Mover para preparo" at bounding box center [245, 193] width 207 height 26
click at [322, 194] on button "Mover para preparo" at bounding box center [313, 193] width 54 height 14
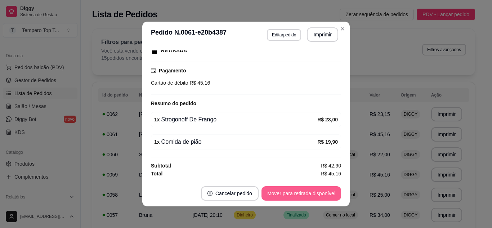
click at [321, 194] on button "Mover para retirada disponível" at bounding box center [301, 193] width 80 height 14
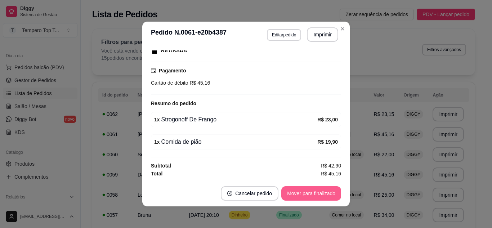
click at [309, 196] on button "Mover para finalizado" at bounding box center [311, 193] width 60 height 14
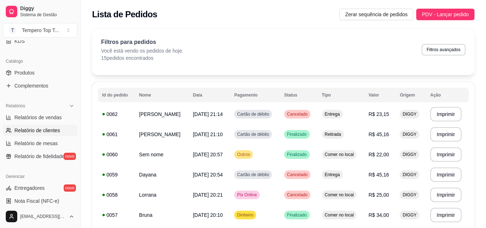
scroll to position [72, 0]
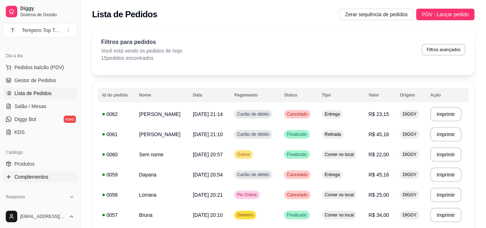
drag, startPoint x: 27, startPoint y: 164, endPoint x: 60, endPoint y: 177, distance: 35.6
click at [28, 164] on span "Produtos" at bounding box center [24, 163] width 20 height 7
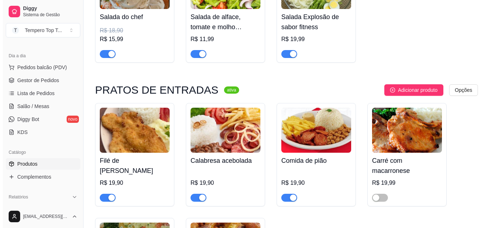
scroll to position [144, 0]
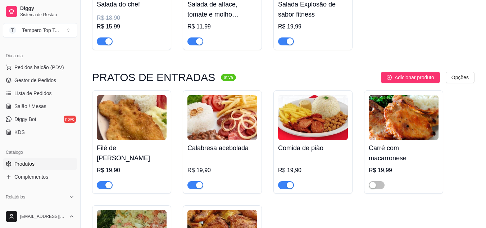
click at [291, 125] on img at bounding box center [313, 117] width 70 height 45
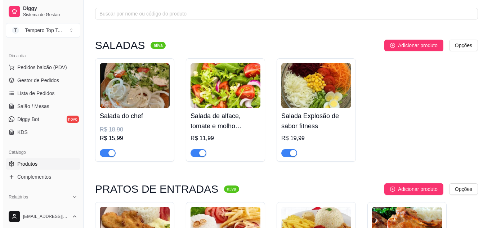
scroll to position [0, 0]
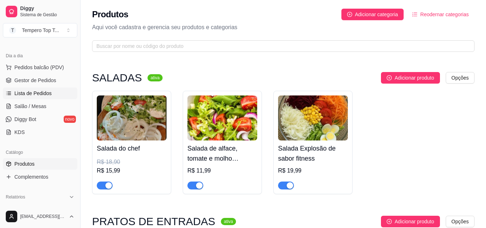
click at [19, 90] on span "Lista de Pedidos" at bounding box center [32, 93] width 37 height 7
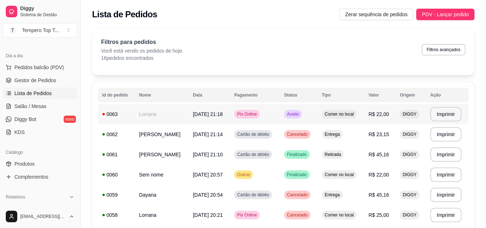
click at [258, 123] on td "Pix Online" at bounding box center [255, 114] width 50 height 20
click at [229, 122] on td "[DATE] 21:18" at bounding box center [209, 114] width 41 height 20
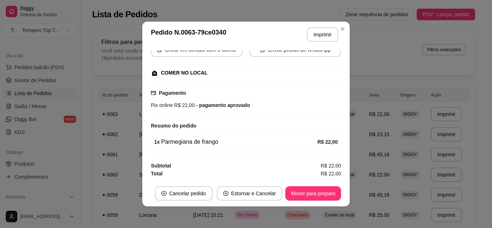
scroll to position [1, 0]
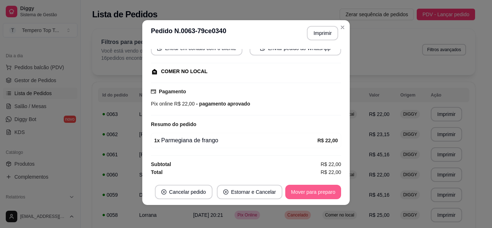
click at [314, 195] on button "Mover para preparo" at bounding box center [313, 192] width 56 height 14
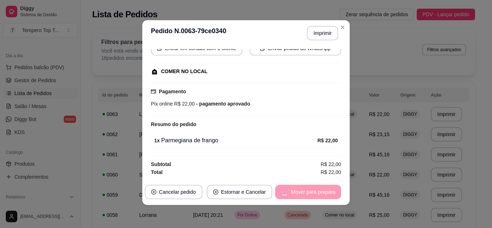
click at [314, 195] on div "Mover para preparo" at bounding box center [308, 192] width 66 height 14
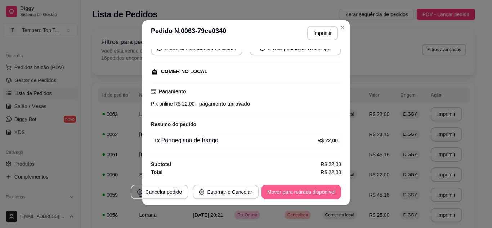
click at [314, 195] on button "Mover para retirada disponível" at bounding box center [301, 192] width 80 height 14
click at [314, 195] on div "Mover para retirada disponível" at bounding box center [301, 192] width 80 height 14
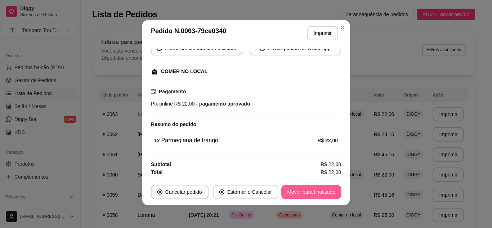
click at [314, 195] on button "Mover para finalizado" at bounding box center [311, 192] width 60 height 14
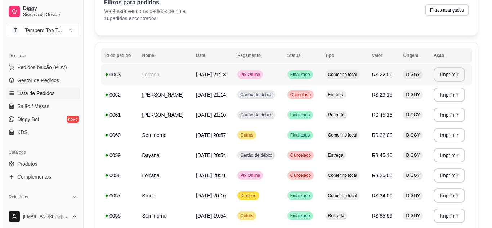
scroll to position [0, 0]
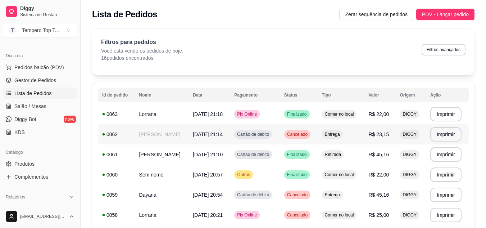
click at [324, 141] on td "Entrega" at bounding box center [341, 134] width 47 height 20
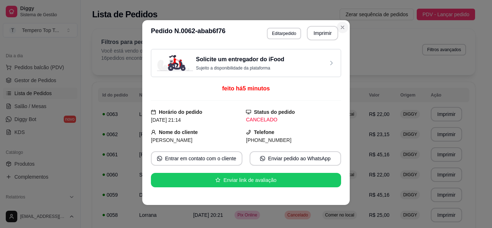
click at [318, 96] on section "**********" at bounding box center [245, 112] width 207 height 185
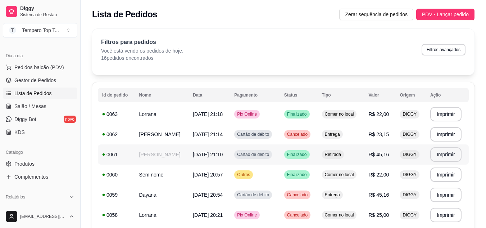
click at [279, 153] on td "Cartão de débito" at bounding box center [255, 154] width 50 height 20
click at [315, 143] on td "Cancelado" at bounding box center [299, 134] width 38 height 20
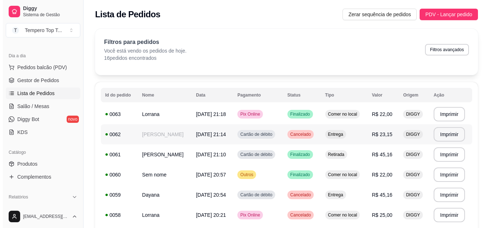
scroll to position [36, 0]
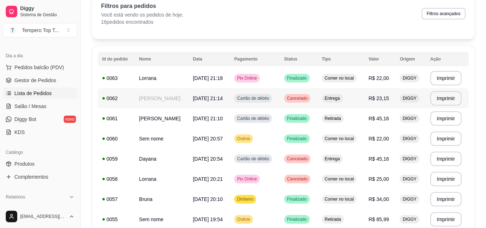
click at [225, 103] on td "[DATE] 21:14" at bounding box center [209, 98] width 41 height 20
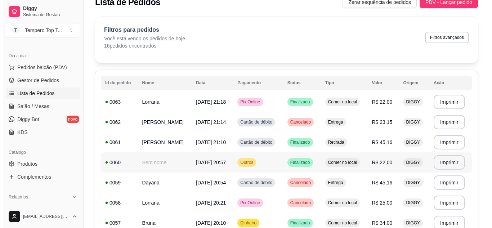
scroll to position [0, 0]
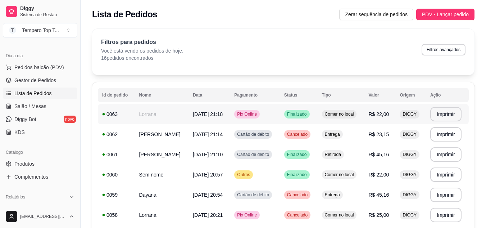
click at [315, 117] on td "Finalizado" at bounding box center [299, 114] width 38 height 20
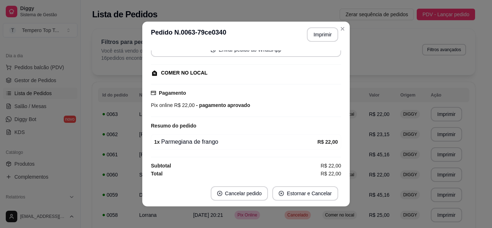
scroll to position [1, 0]
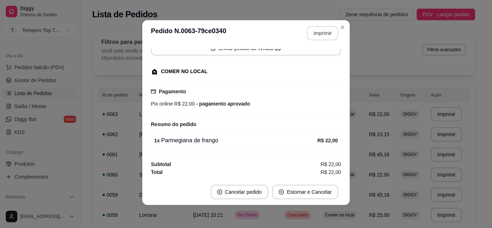
click at [326, 33] on button "Imprimir" at bounding box center [322, 33] width 31 height 14
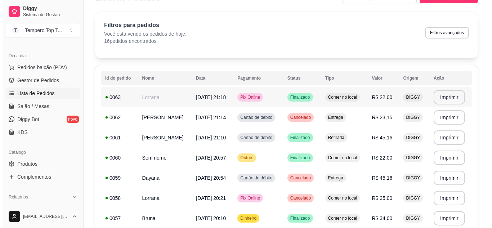
scroll to position [0, 0]
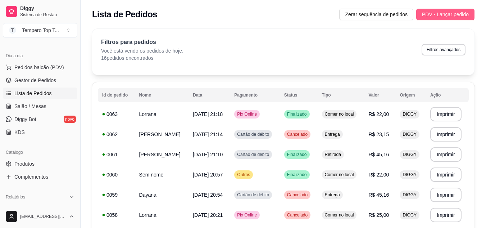
click at [449, 10] on span "PDV - Lançar pedido" at bounding box center [445, 14] width 47 height 8
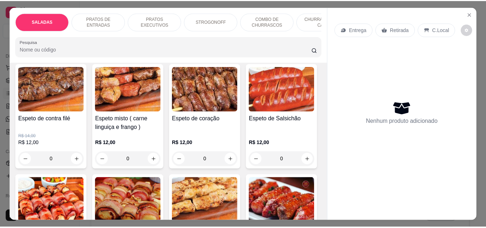
scroll to position [864, 0]
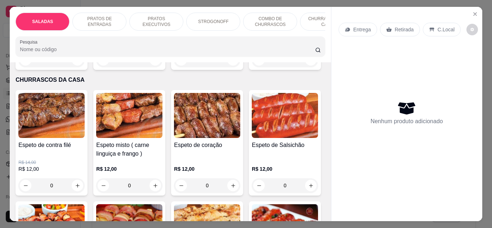
click at [68, 67] on input "0" at bounding box center [51, 60] width 40 height 14
click at [75, 63] on icon "increase-product-quantity" at bounding box center [77, 59] width 5 height 5
type input "1"
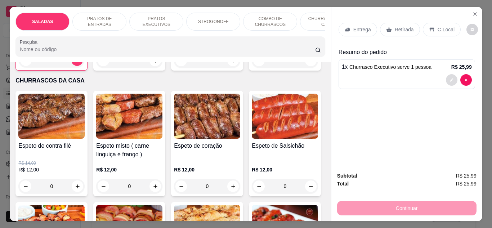
click at [449, 78] on icon "decrease-product-quantity" at bounding box center [451, 80] width 4 height 4
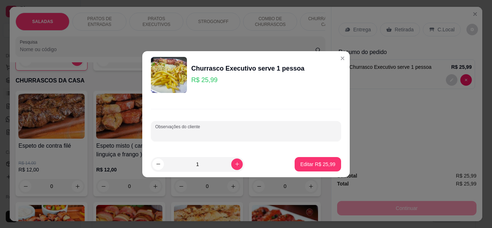
click at [206, 133] on input "Observações do cliente" at bounding box center [245, 133] width 181 height 7
type input "c/feijão so o caldo. c/salpicão"
click at [317, 163] on p "Editar R$ 25,99" at bounding box center [317, 164] width 35 height 7
type input "0"
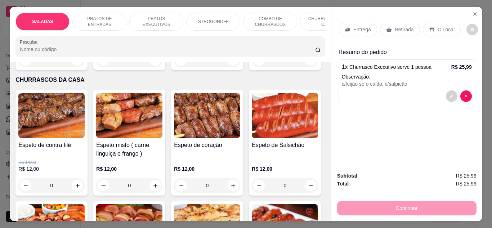
click at [433, 28] on div "C.Local" at bounding box center [442, 30] width 38 height 14
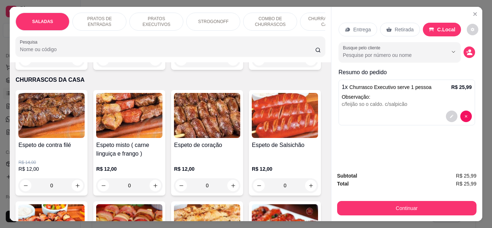
click at [385, 32] on div "Retirada" at bounding box center [400, 30] width 40 height 14
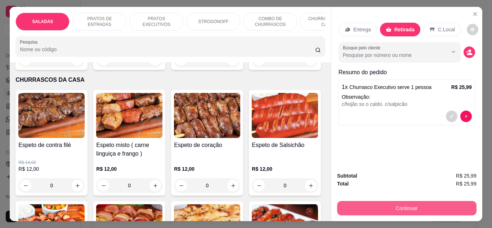
click at [415, 209] on button "Continuar" at bounding box center [406, 208] width 139 height 14
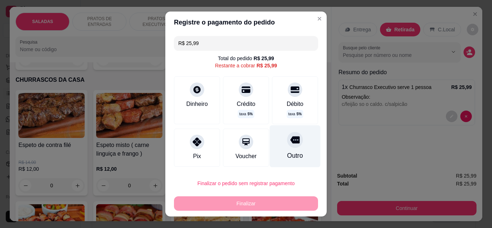
click at [275, 144] on div "Outro" at bounding box center [295, 146] width 51 height 42
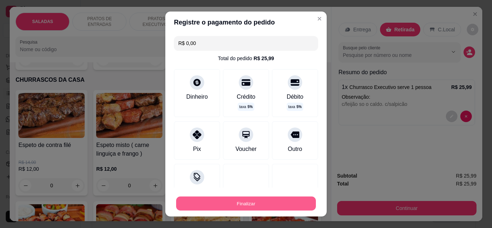
click at [279, 201] on button "Finalizar" at bounding box center [246, 204] width 140 height 14
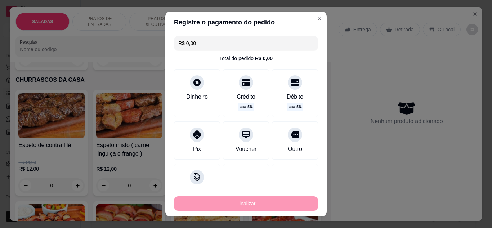
type input "-R$ 25,99"
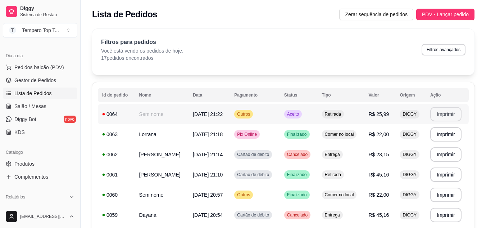
click at [451, 113] on button "Imprimir" at bounding box center [446, 114] width 31 height 14
click at [376, 134] on span "R$ 22,00" at bounding box center [379, 134] width 21 height 6
click at [342, 170] on td "Retirada" at bounding box center [341, 175] width 47 height 20
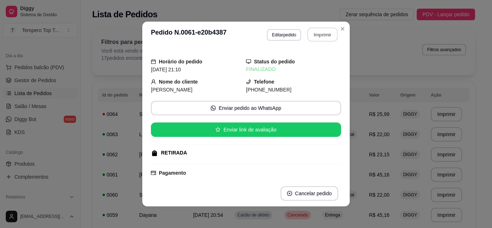
click at [321, 33] on button "Imprimir" at bounding box center [322, 35] width 30 height 14
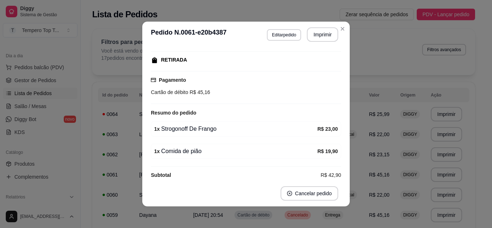
scroll to position [102, 0]
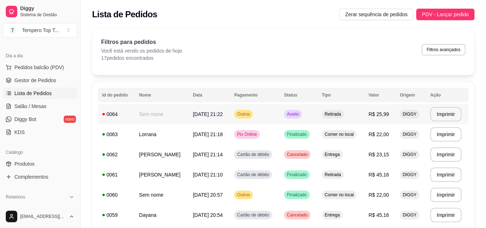
click at [289, 121] on td "Aceito" at bounding box center [299, 114] width 38 height 20
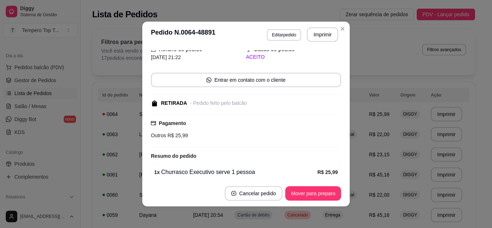
scroll to position [78, 0]
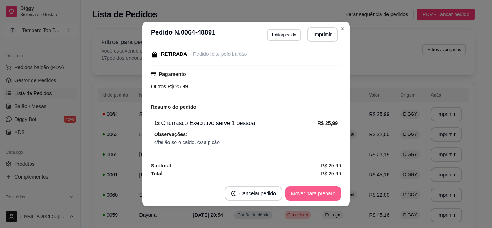
click at [329, 194] on button "Mover para preparo" at bounding box center [313, 193] width 56 height 14
click at [329, 194] on button "Mover para retirada disponível" at bounding box center [300, 193] width 77 height 14
click at [329, 194] on button "Mover para finalizado" at bounding box center [311, 193] width 58 height 14
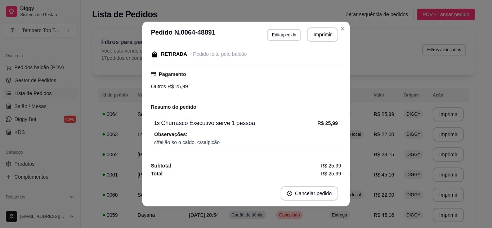
scroll to position [47, 0]
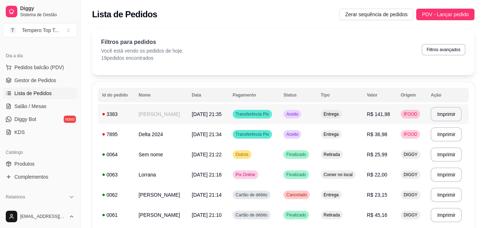
click at [192, 113] on span "[DATE] 21:35" at bounding box center [207, 114] width 30 height 6
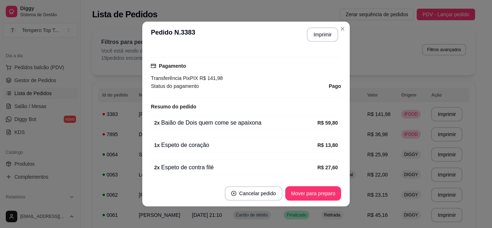
scroll to position [259, 0]
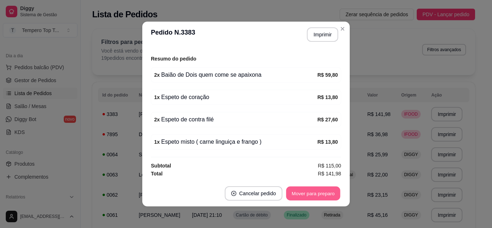
click at [327, 193] on button "Mover para preparo" at bounding box center [313, 193] width 54 height 14
click at [314, 33] on button "Imprimir" at bounding box center [322, 35] width 30 height 14
click at [319, 36] on button "Imprimir" at bounding box center [322, 34] width 31 height 14
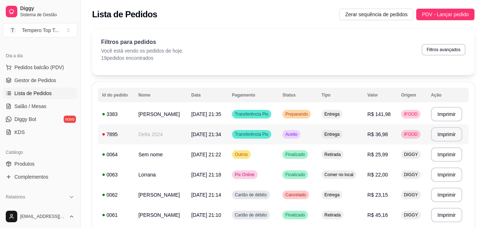
click at [348, 130] on td "Entrega" at bounding box center [341, 134] width 46 height 20
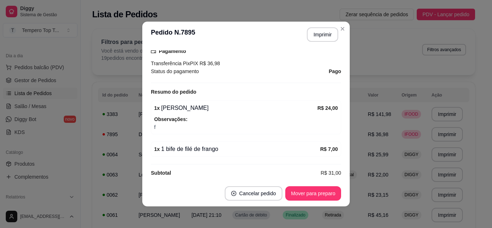
scroll to position [242, 0]
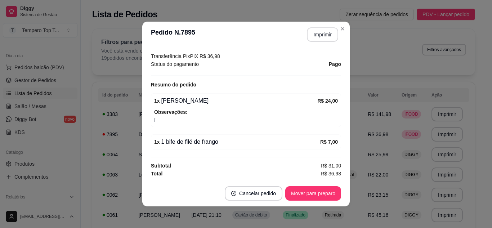
click at [327, 33] on button "Imprimir" at bounding box center [322, 34] width 31 height 14
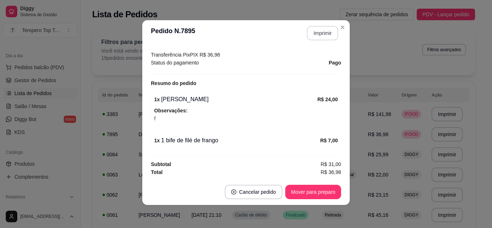
click at [313, 36] on button "Imprimir" at bounding box center [322, 33] width 31 height 14
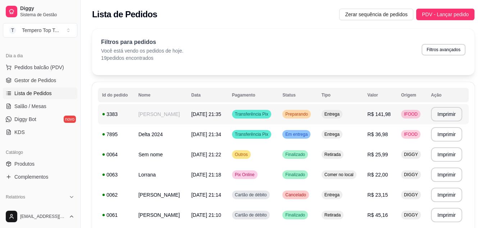
click at [345, 109] on td "Entrega" at bounding box center [341, 114] width 46 height 20
click at [353, 138] on td "Entrega" at bounding box center [341, 134] width 46 height 20
click at [445, 18] on button "PDV - Lançar pedido" at bounding box center [446, 15] width 58 height 12
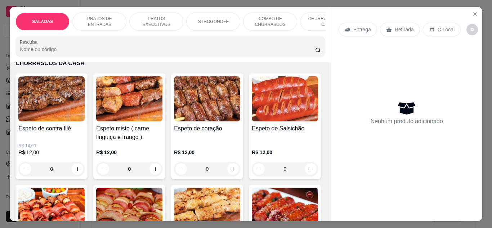
scroll to position [936, 0]
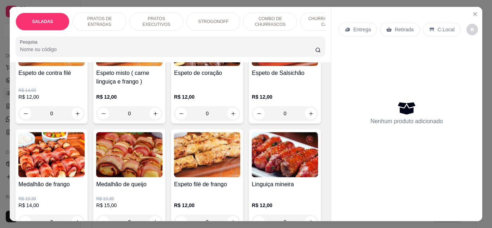
type input "1"
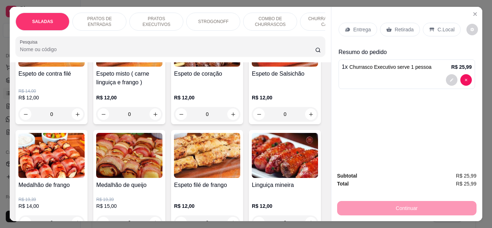
scroll to position [936, 0]
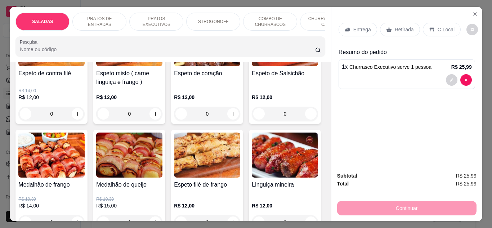
click at [432, 26] on div "C.Local" at bounding box center [442, 30] width 38 height 14
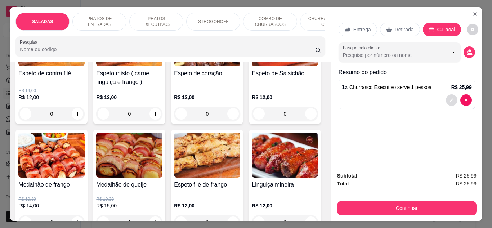
click at [450, 98] on icon "decrease-product-quantity" at bounding box center [451, 100] width 4 height 4
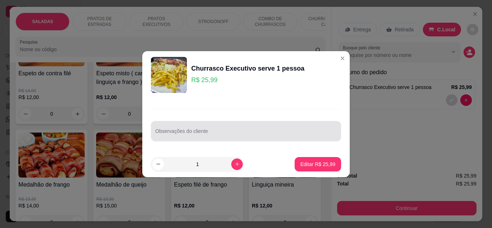
click at [233, 133] on input "Observações do cliente" at bounding box center [245, 133] width 181 height 7
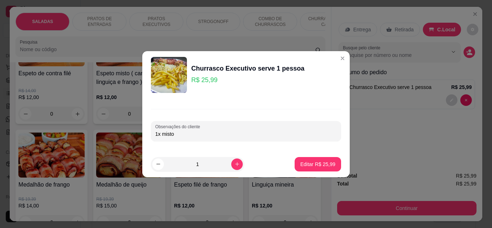
type input "1x misto"
click at [300, 167] on p "Editar R$ 25,99" at bounding box center [317, 164] width 35 height 7
type input "0"
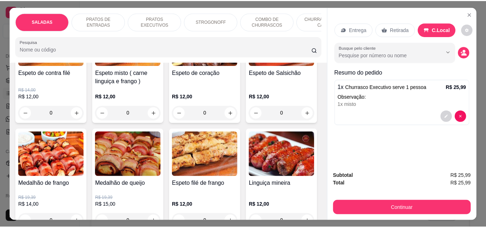
scroll to position [936, 0]
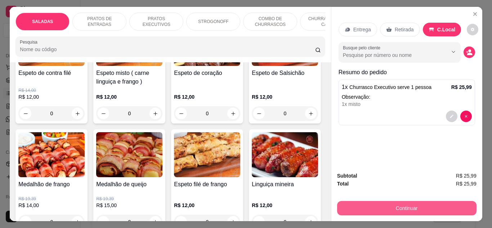
click at [363, 205] on button "Continuar" at bounding box center [406, 208] width 139 height 14
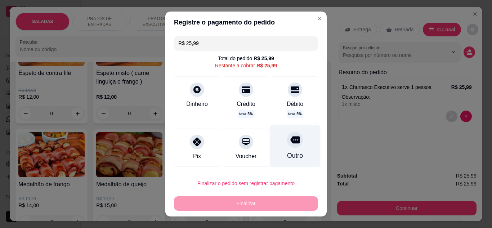
click at [290, 149] on div "Outro" at bounding box center [295, 146] width 51 height 42
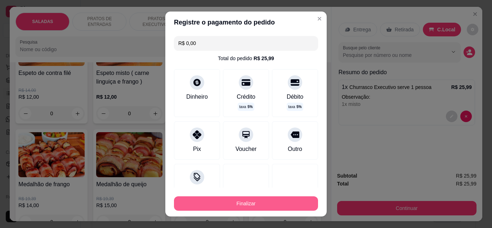
click at [249, 204] on button "Finalizar" at bounding box center [246, 203] width 144 height 14
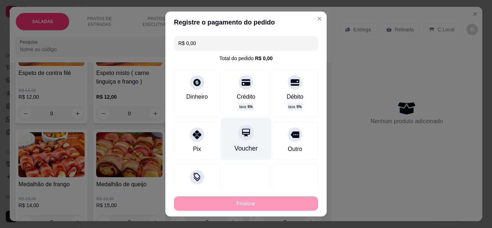
type input "-R$ 25,99"
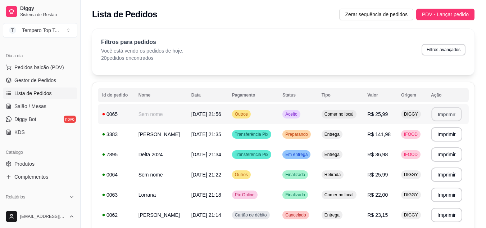
click at [448, 115] on button "Imprimir" at bounding box center [447, 114] width 30 height 14
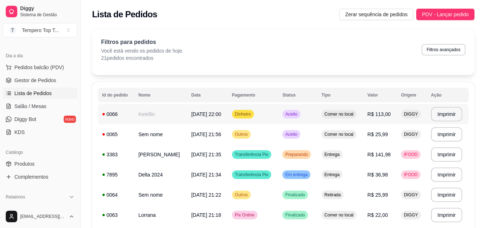
click at [199, 112] on span "[DATE] 22:00" at bounding box center [207, 114] width 30 height 6
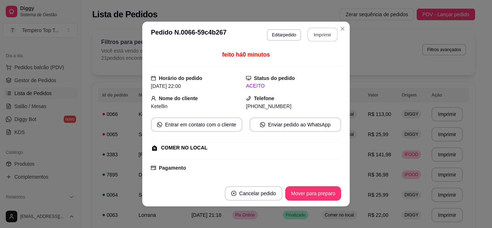
click at [314, 30] on button "Imprimir" at bounding box center [322, 35] width 30 height 14
click at [323, 195] on button "Mover para preparo" at bounding box center [313, 193] width 54 height 14
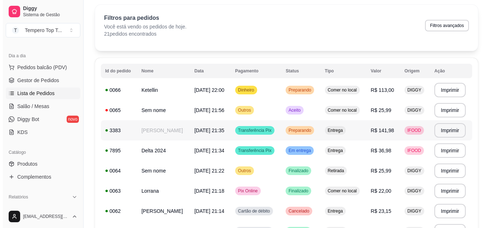
scroll to position [36, 0]
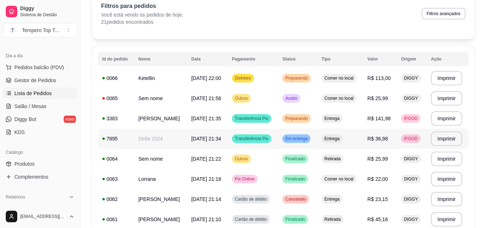
click at [323, 130] on td "Entrega" at bounding box center [341, 139] width 46 height 20
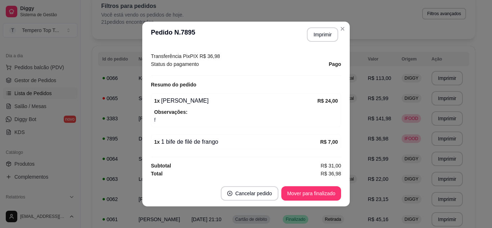
scroll to position [1, 0]
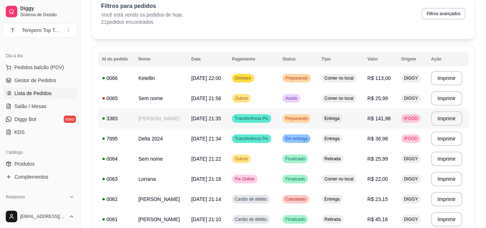
click at [334, 121] on div "Entrega" at bounding box center [332, 118] width 21 height 9
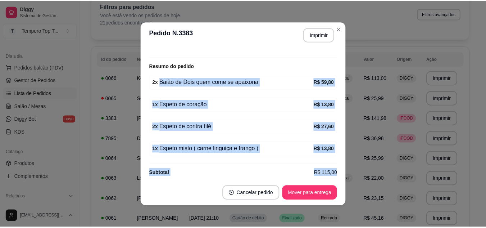
scroll to position [259, 0]
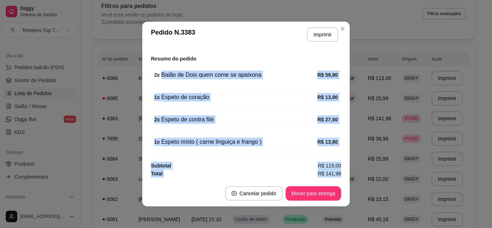
drag, startPoint x: 155, startPoint y: 86, endPoint x: 482, endPoint y: 150, distance: 333.1
click at [486, 168] on div "**********" at bounding box center [246, 114] width 492 height 228
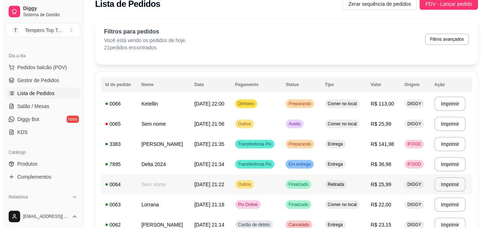
scroll to position [0, 0]
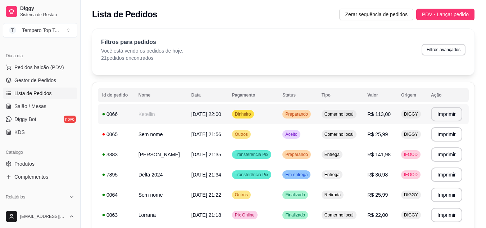
click at [306, 112] on span "Preparando" at bounding box center [297, 114] width 26 height 6
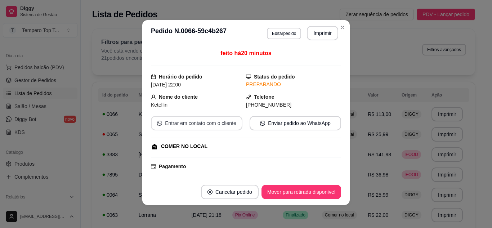
scroll to position [164, 0]
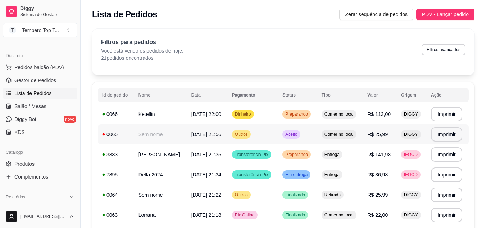
click at [364, 133] on td "R$ 25,99" at bounding box center [380, 134] width 34 height 20
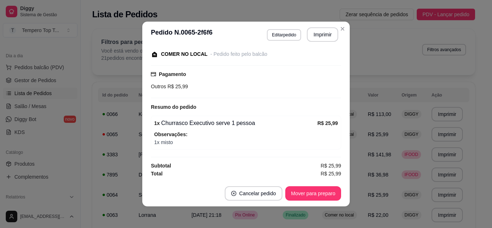
scroll to position [1, 0]
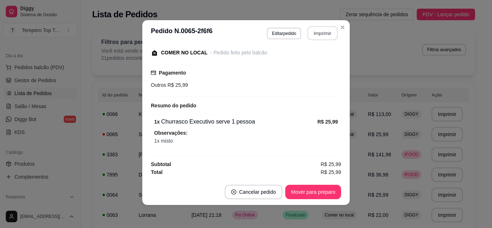
click at [324, 30] on button "Imprimir" at bounding box center [322, 33] width 30 height 14
click at [274, 34] on button "Editar pedido" at bounding box center [283, 33] width 33 height 11
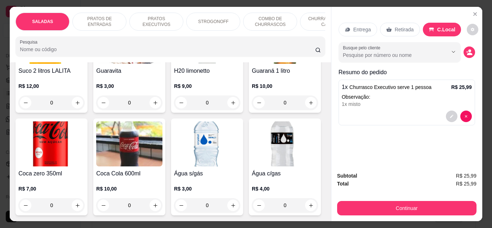
scroll to position [2196, 0]
click at [231, 2] on icon "increase-product-quantity" at bounding box center [233, 0] width 4 height 4
type input "1"
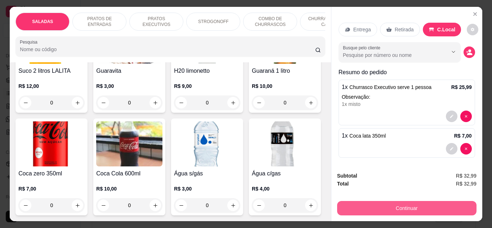
click at [405, 208] on button "Continuar" at bounding box center [406, 208] width 139 height 14
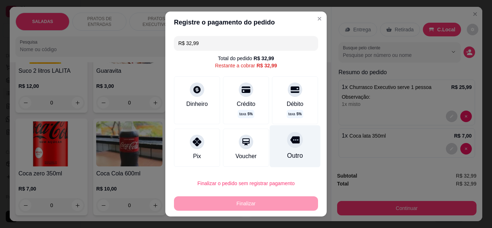
click at [292, 138] on div "Outro" at bounding box center [295, 146] width 51 height 42
type input "R$ 0,00"
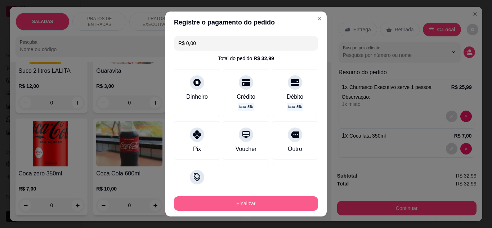
click at [255, 200] on button "Finalizar" at bounding box center [246, 203] width 144 height 14
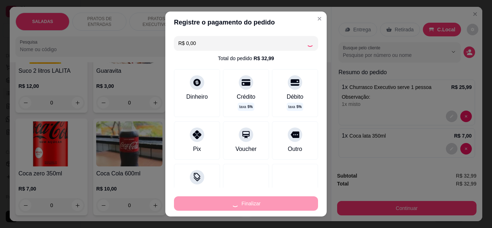
type input "0"
type input "-R$ 32,99"
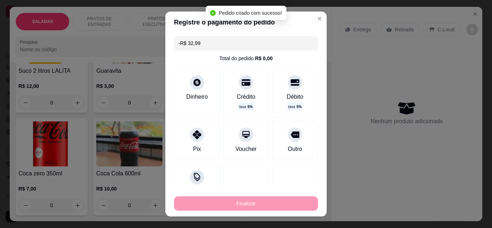
scroll to position [94, 0]
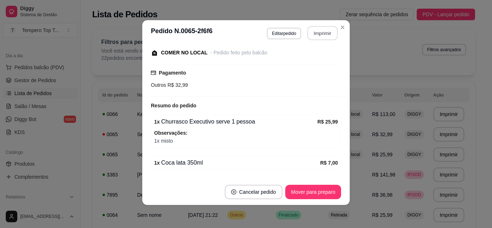
click at [311, 29] on button "Imprimir" at bounding box center [322, 33] width 30 height 14
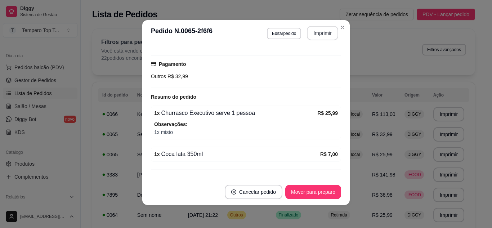
scroll to position [116, 0]
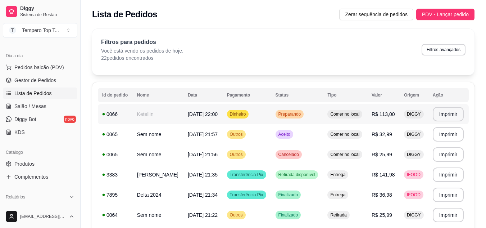
click at [310, 116] on td "Preparando" at bounding box center [297, 114] width 52 height 20
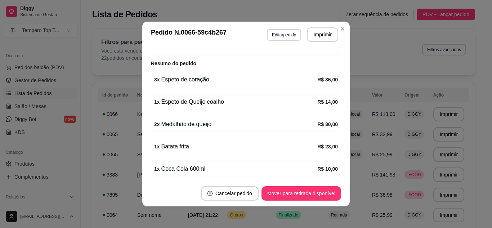
scroll to position [164, 0]
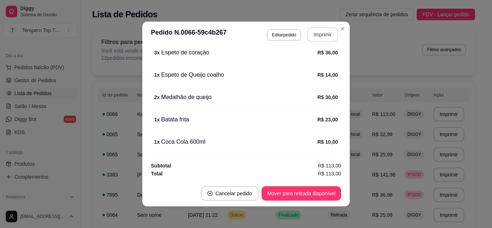
click at [311, 33] on button "Imprimir" at bounding box center [322, 34] width 31 height 14
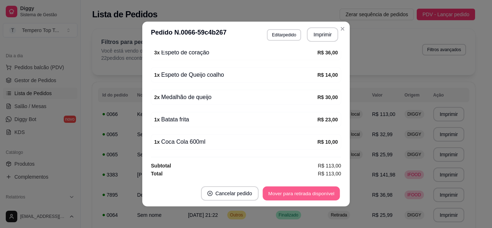
click at [306, 192] on button "Mover para retirada disponível" at bounding box center [300, 193] width 77 height 14
click at [306, 192] on button "Mover para finalizado" at bounding box center [311, 193] width 60 height 14
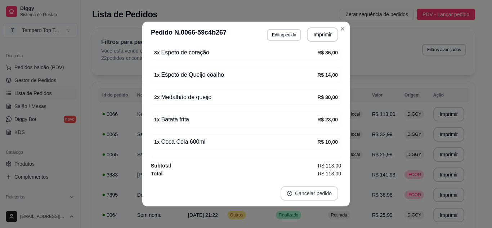
scroll to position [148, 0]
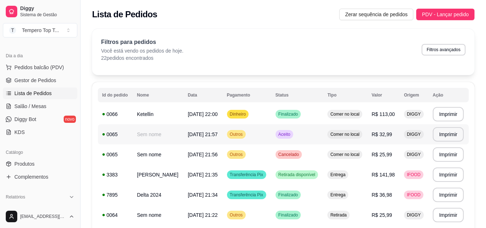
click at [314, 136] on td "Aceito" at bounding box center [297, 134] width 52 height 20
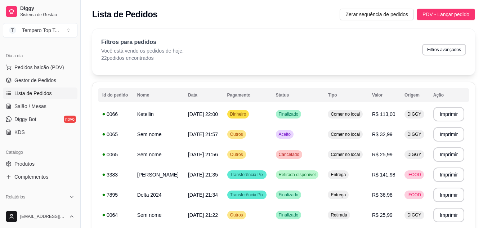
scroll to position [116, 0]
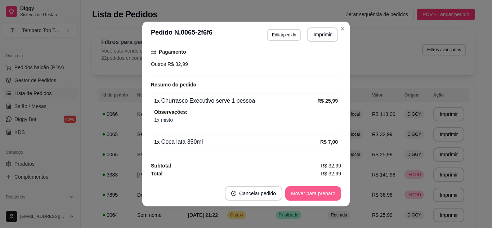
click at [326, 192] on button "Mover para preparo" at bounding box center [313, 193] width 56 height 14
click at [326, 192] on button "Mover para retirada disponível" at bounding box center [300, 193] width 77 height 14
click at [326, 192] on button "Mover para finalizado" at bounding box center [311, 193] width 60 height 14
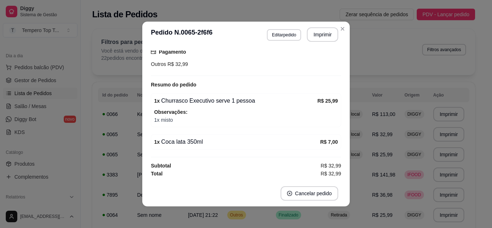
scroll to position [78, 0]
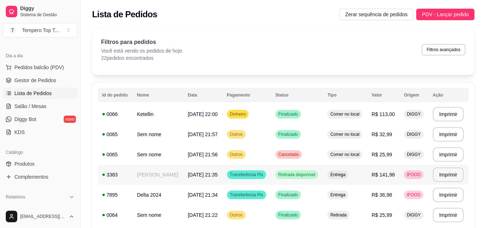
click at [323, 175] on td "Retirada disponível" at bounding box center [297, 175] width 52 height 20
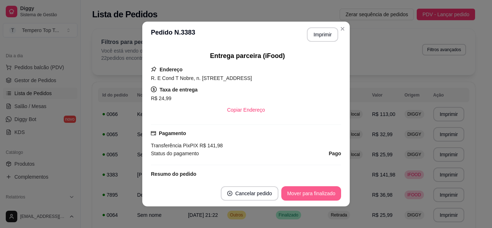
click at [308, 193] on button "Mover para finalizado" at bounding box center [311, 193] width 60 height 14
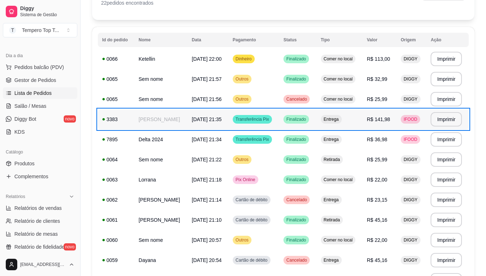
scroll to position [72, 0]
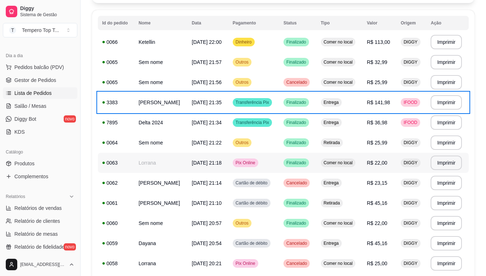
click at [166, 162] on td "Lorrana" at bounding box center [160, 163] width 53 height 20
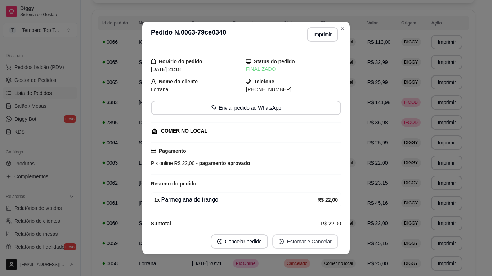
click at [309, 228] on button "Estornar e Cancelar" at bounding box center [305, 242] width 66 height 14
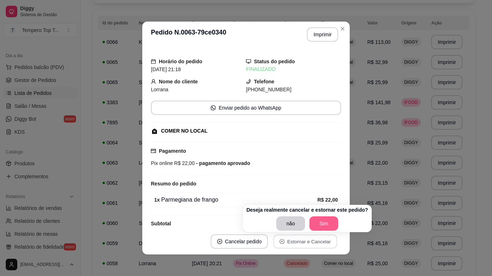
click at [324, 222] on button "Sim" at bounding box center [323, 224] width 29 height 14
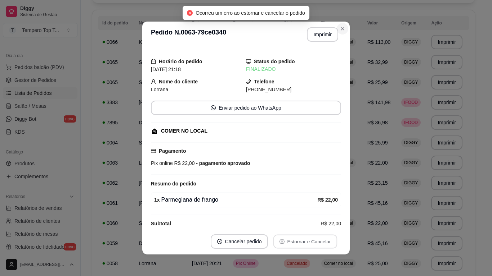
click at [339, 28] on icon "Close" at bounding box center [342, 29] width 6 height 6
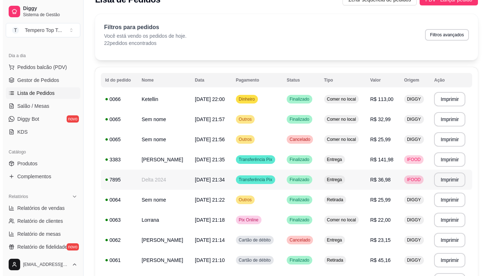
scroll to position [0, 0]
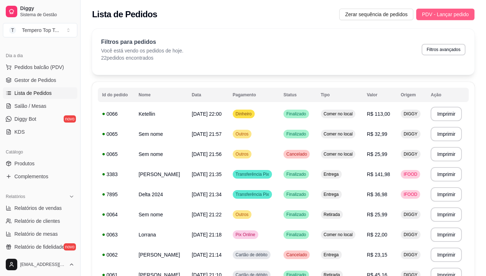
click at [471, 11] on button "PDV - Lançar pedido" at bounding box center [446, 15] width 58 height 12
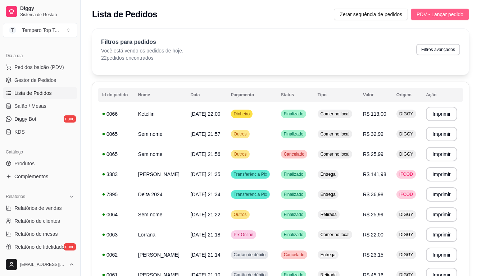
click at [471, 11] on button "Close" at bounding box center [472, 14] width 12 height 12
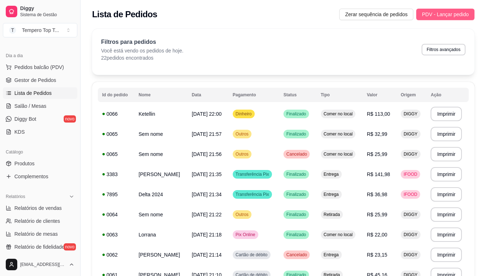
click at [456, 12] on span "PDV - Lançar pedido" at bounding box center [445, 14] width 47 height 8
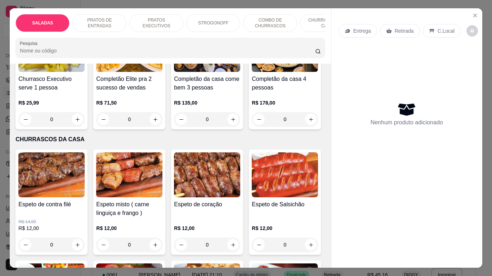
scroll to position [828, 0]
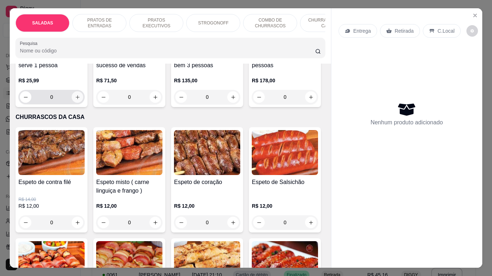
click at [76, 103] on button "increase-product-quantity" at bounding box center [78, 97] width 12 height 12
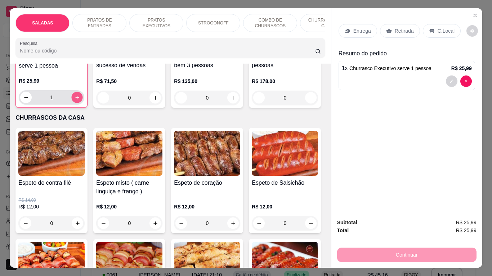
click at [77, 103] on button "increase-product-quantity" at bounding box center [77, 97] width 11 height 11
click at [78, 103] on button "increase-product-quantity" at bounding box center [77, 98] width 12 height 12
type input "3"
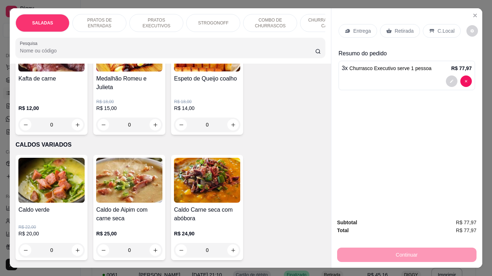
scroll to position [936, 0]
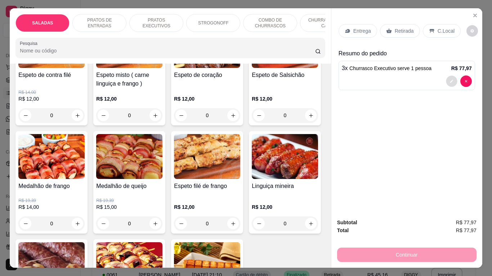
click at [446, 76] on button "decrease-product-quantity" at bounding box center [451, 81] width 11 height 11
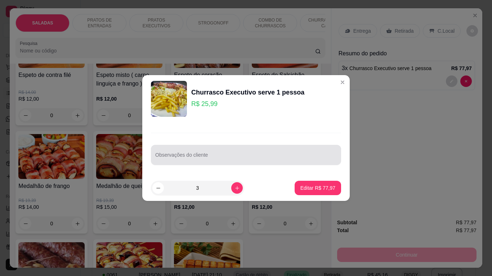
click at [274, 151] on div at bounding box center [245, 155] width 181 height 14
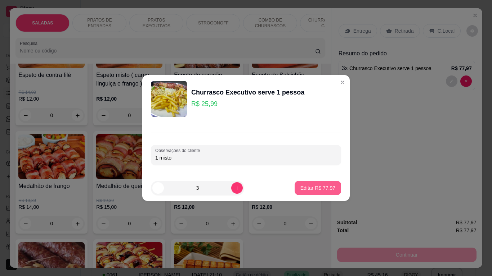
type input "1 misto"
click at [316, 188] on p "Editar R$ 77,97" at bounding box center [318, 188] width 34 height 7
type input "0"
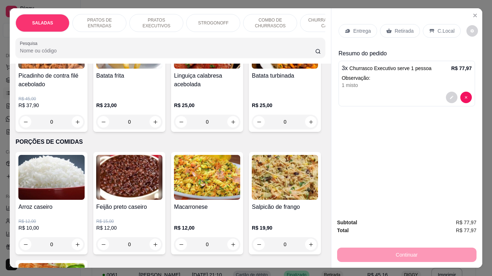
scroll to position [1440, 0]
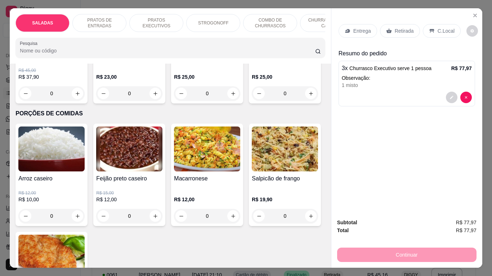
type input "1"
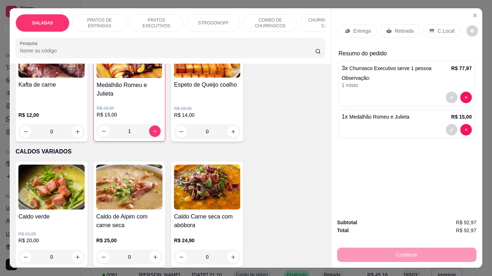
scroll to position [1152, 0]
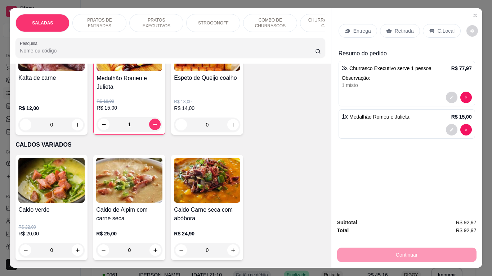
click at [80, 10] on icon "increase-product-quantity" at bounding box center [77, 7] width 5 height 5
type input "1"
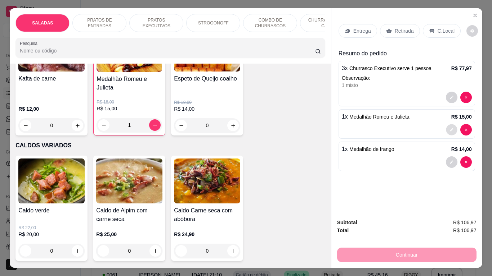
click at [449, 128] on icon "decrease-product-quantity" at bounding box center [451, 130] width 4 height 4
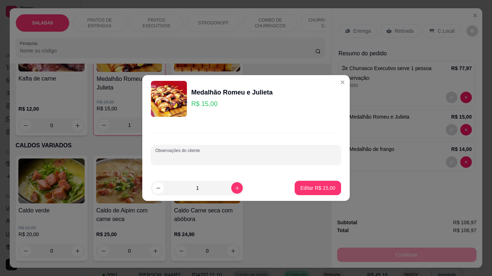
drag, startPoint x: 240, startPoint y: 156, endPoint x: 249, endPoint y: 152, distance: 9.6
click at [243, 154] on input "Observações do cliente" at bounding box center [245, 157] width 181 height 7
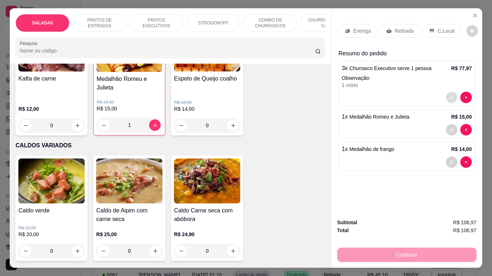
click at [446, 98] on button "decrease-product-quantity" at bounding box center [451, 97] width 11 height 11
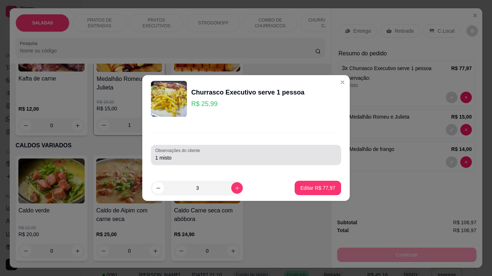
click at [279, 149] on div "1 misto" at bounding box center [245, 155] width 181 height 14
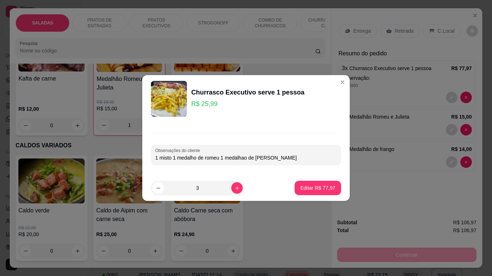
type input "1 misto 1 medalho de romeu 1 medalhao de [PERSON_NAME]"
click at [303, 180] on footer "3 Editar R$ 77,97" at bounding box center [245, 188] width 207 height 26
click at [297, 184] on button "Editar R$ 77,97" at bounding box center [317, 188] width 45 height 14
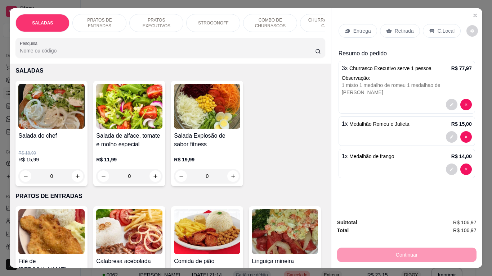
scroll to position [0, 0]
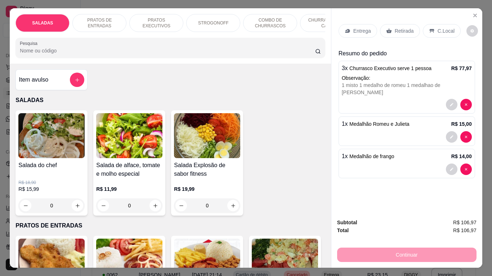
click at [64, 84] on div "Item avulso" at bounding box center [52, 80] width 66 height 14
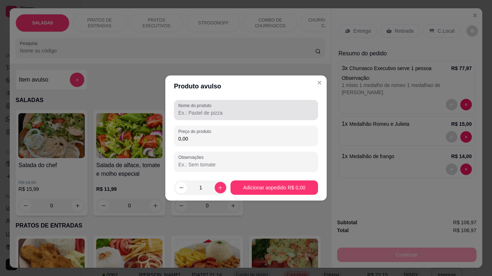
click at [200, 118] on div "Nome do produto" at bounding box center [246, 110] width 144 height 20
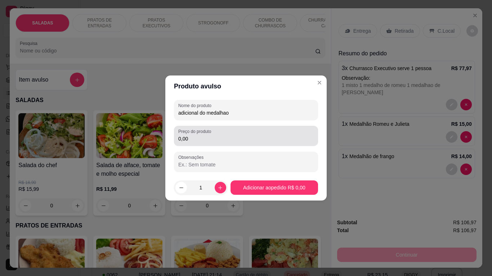
type input "adicional do medalhao"
click at [213, 143] on div "0,00" at bounding box center [245, 136] width 135 height 14
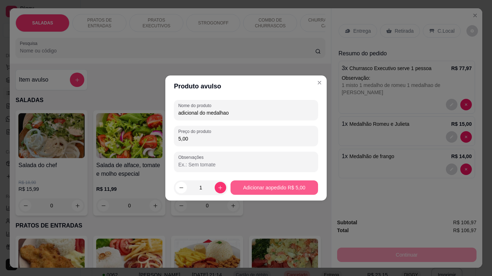
type input "5,00"
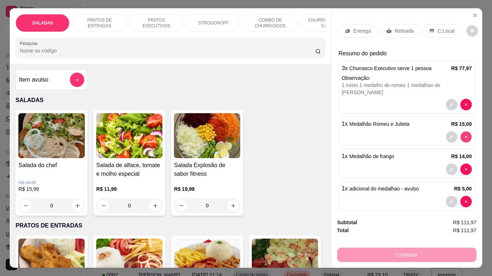
type input "0"
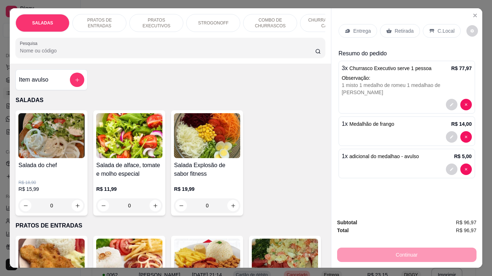
click at [454, 121] on p "R$ 14,00" at bounding box center [461, 124] width 21 height 7
type input "0"
click at [439, 29] on p "C.Local" at bounding box center [445, 30] width 17 height 7
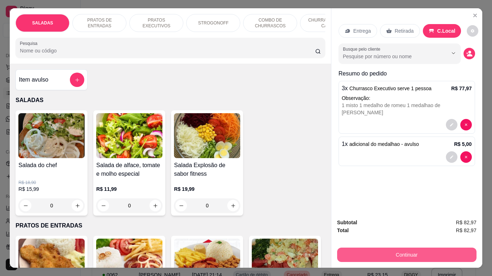
click at [452, 228] on button "Continuar" at bounding box center [406, 255] width 139 height 14
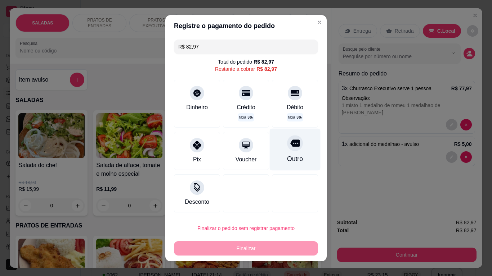
click at [298, 156] on div "Outro" at bounding box center [295, 150] width 51 height 42
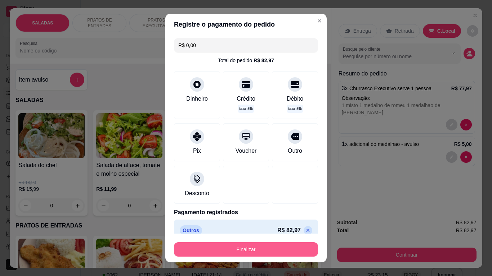
click at [298, 228] on div "Finalizar" at bounding box center [246, 250] width 144 height 14
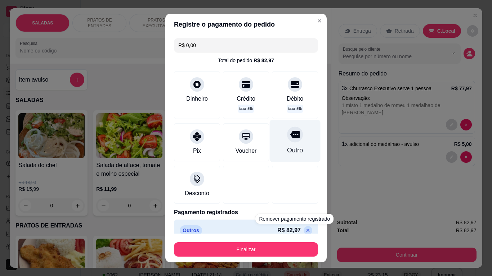
click at [291, 146] on div "Outro" at bounding box center [295, 141] width 51 height 42
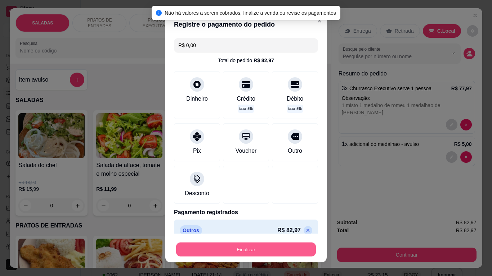
click at [287, 228] on button "Finalizar" at bounding box center [246, 250] width 140 height 14
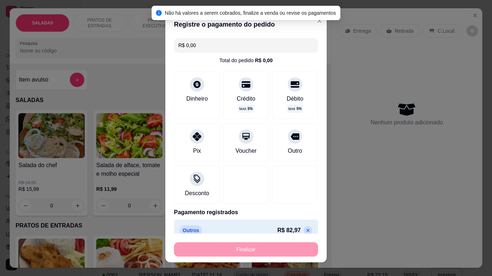
type input "-R$ 82,97"
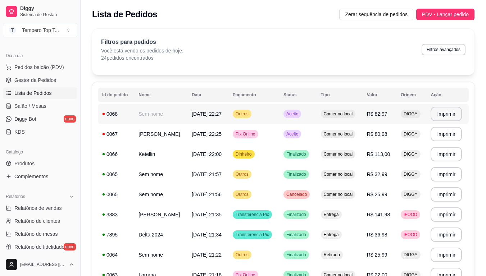
click at [317, 112] on td "Comer no local" at bounding box center [340, 114] width 46 height 20
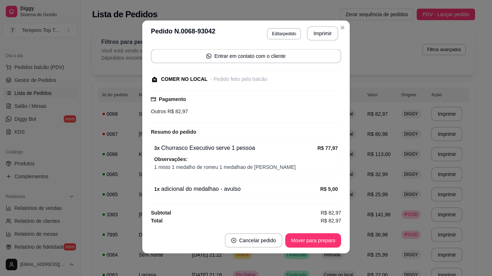
scroll to position [1, 0]
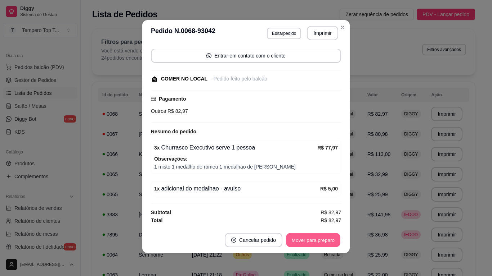
click at [309, 238] on button "Mover para preparo" at bounding box center [313, 241] width 54 height 14
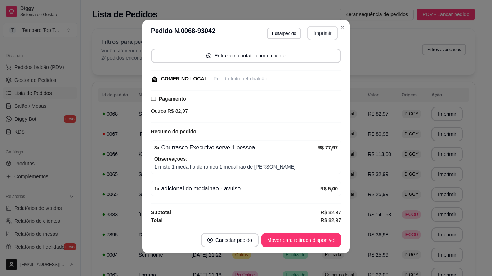
click at [320, 34] on button "Imprimir" at bounding box center [322, 33] width 31 height 14
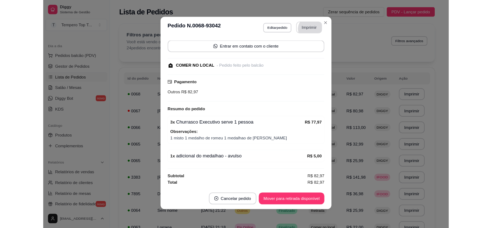
scroll to position [0, 0]
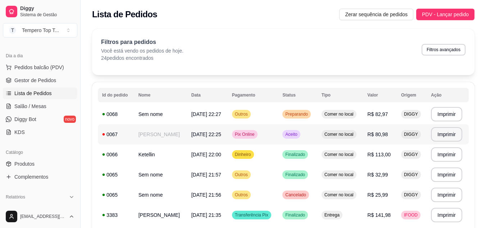
click at [388, 128] on td "R$ 80,98" at bounding box center [380, 134] width 34 height 20
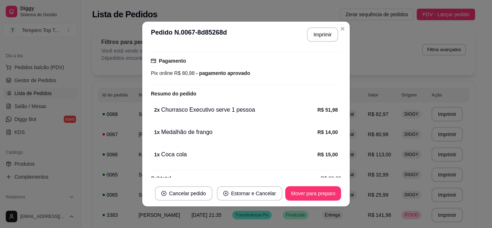
scroll to position [120, 0]
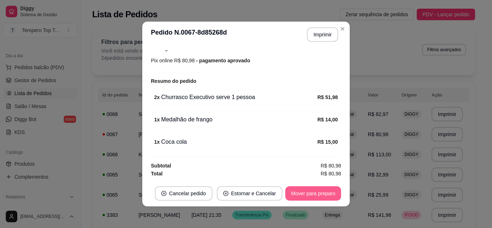
click at [327, 192] on button "Mover para preparo" at bounding box center [313, 193] width 56 height 14
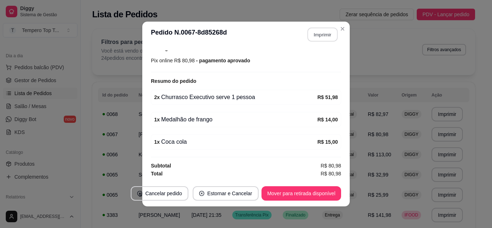
click at [331, 33] on button "Imprimir" at bounding box center [322, 35] width 30 height 14
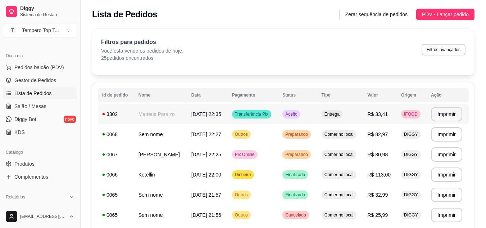
click at [356, 113] on td "Entrega" at bounding box center [341, 114] width 46 height 20
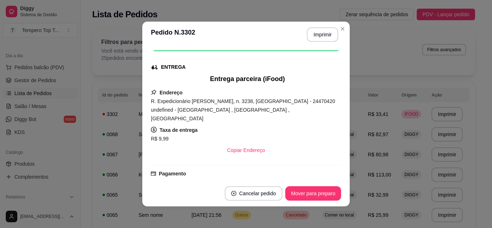
scroll to position [144, 0]
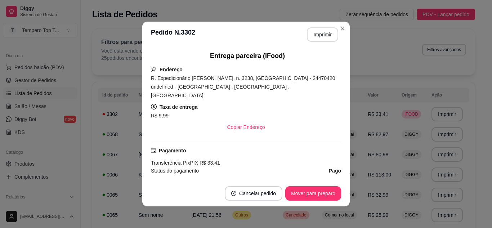
click at [326, 33] on button "Imprimir" at bounding box center [322, 34] width 31 height 14
click at [317, 191] on button "Mover para preparo" at bounding box center [313, 193] width 56 height 14
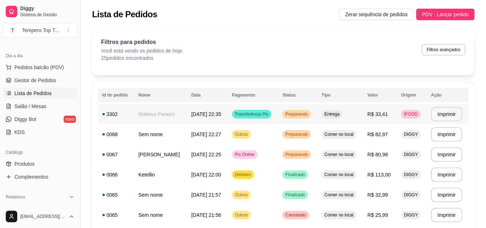
click at [357, 115] on td "Entrega" at bounding box center [341, 114] width 46 height 20
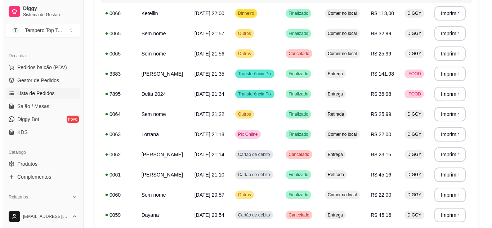
scroll to position [180, 0]
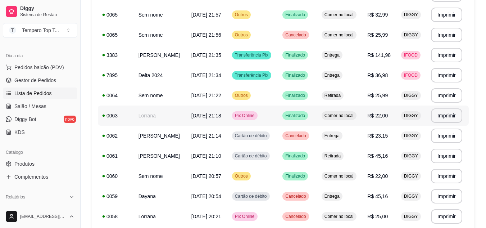
click at [166, 120] on td "Lorrana" at bounding box center [160, 115] width 53 height 20
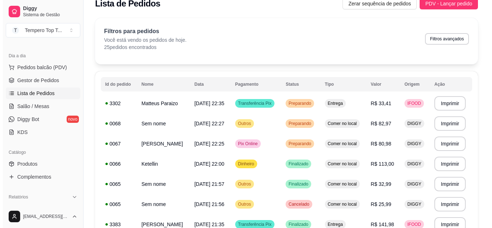
scroll to position [0, 0]
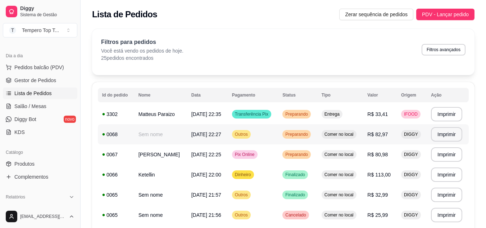
click at [372, 112] on span "R$ 33,41" at bounding box center [378, 114] width 21 height 6
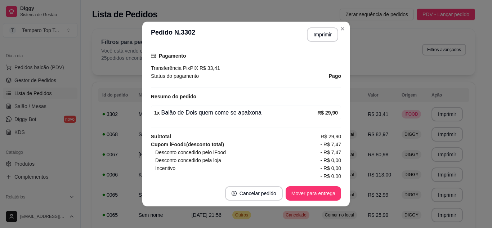
scroll to position [248, 0]
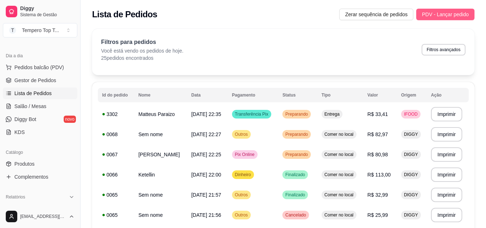
click at [419, 15] on button "PDV - Lançar pedido" at bounding box center [446, 15] width 58 height 12
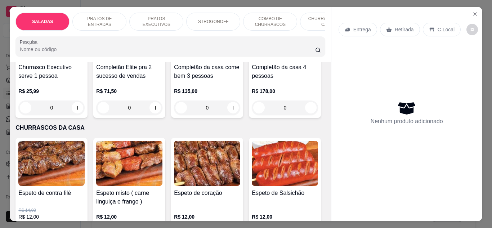
scroll to position [828, 0]
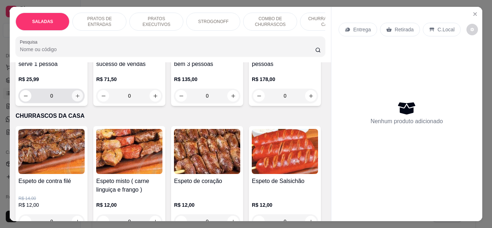
click at [74, 101] on button "increase-product-quantity" at bounding box center [77, 95] width 11 height 11
type input "1"
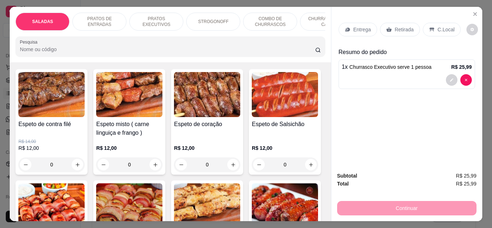
scroll to position [972, 0]
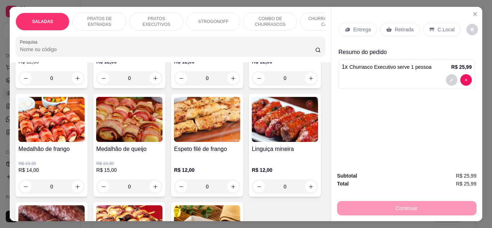
click at [437, 26] on p "C.Local" at bounding box center [445, 29] width 17 height 7
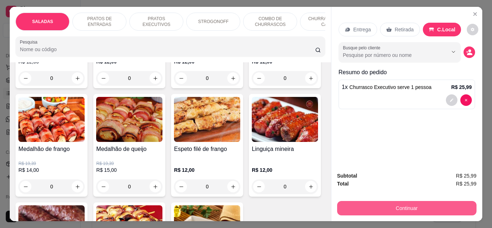
click at [417, 203] on button "Continuar" at bounding box center [406, 208] width 139 height 14
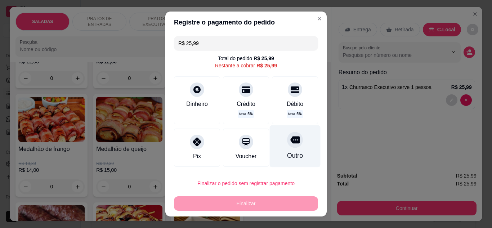
click at [289, 136] on div at bounding box center [295, 140] width 16 height 16
type input "R$ 0,00"
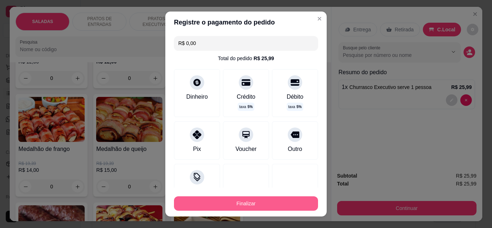
click at [263, 205] on button "Finalizar" at bounding box center [246, 203] width 144 height 14
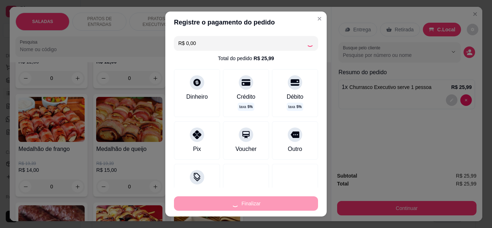
type input "0"
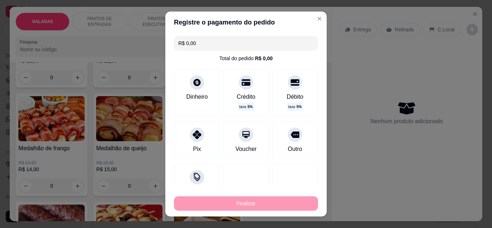
type input "-R$ 25,99"
click at [392, 145] on td "R$ 82,97" at bounding box center [380, 154] width 34 height 20
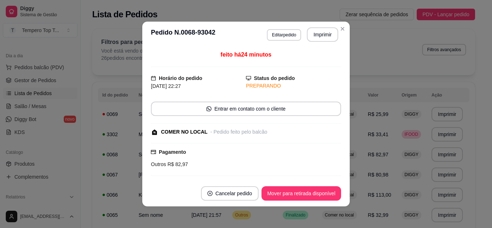
click at [337, 39] on header "**********" at bounding box center [245, 35] width 207 height 26
click at [327, 41] on button "Imprimir" at bounding box center [322, 35] width 30 height 14
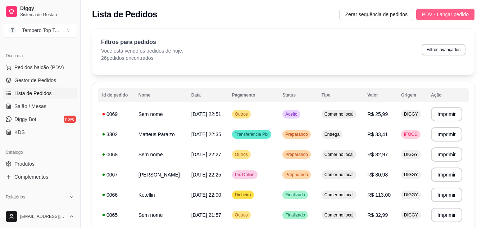
click at [435, 13] on span "PDV - Lançar pedido" at bounding box center [445, 14] width 47 height 8
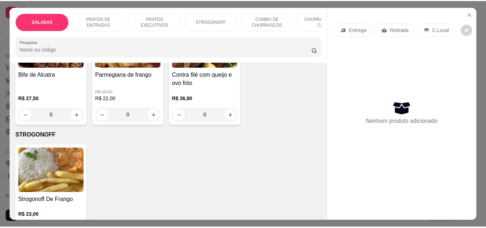
scroll to position [504, 0]
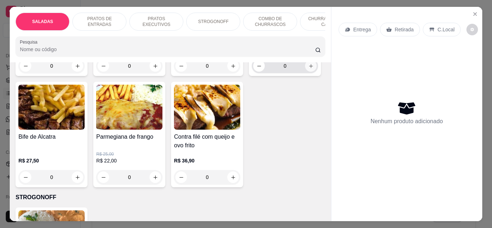
click at [308, 69] on icon "increase-product-quantity" at bounding box center [310, 65] width 5 height 5
type input "1"
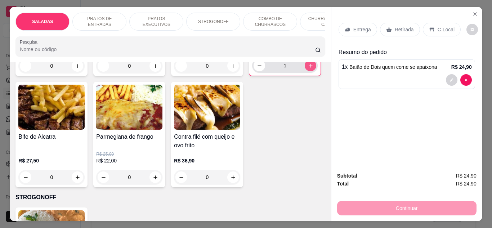
click at [308, 68] on icon "increase-product-quantity" at bounding box center [310, 65] width 5 height 5
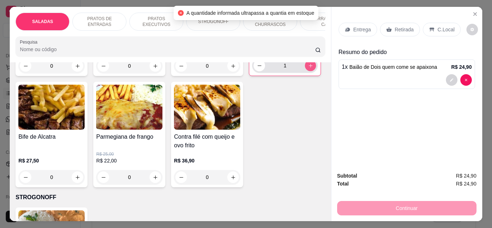
click at [308, 68] on icon "increase-product-quantity" at bounding box center [310, 65] width 5 height 5
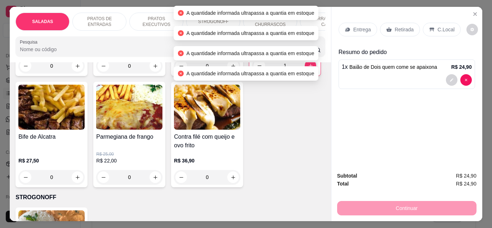
click at [295, 116] on div "Contra filé com fritas R$ 33,00 0 Carne assada suculenta R$ 25,00 0 Picadinho d…" at bounding box center [169, 76] width 309 height 222
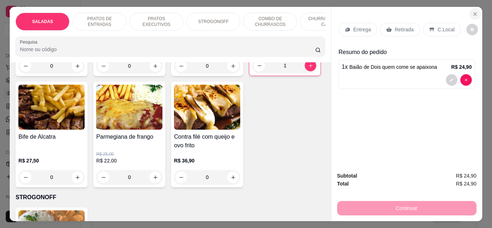
click at [472, 12] on icon "Close" at bounding box center [475, 14] width 6 height 6
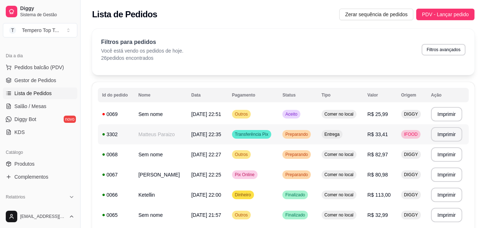
click at [363, 128] on td "Entrega" at bounding box center [341, 134] width 46 height 20
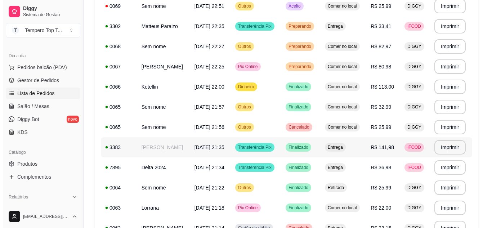
scroll to position [144, 0]
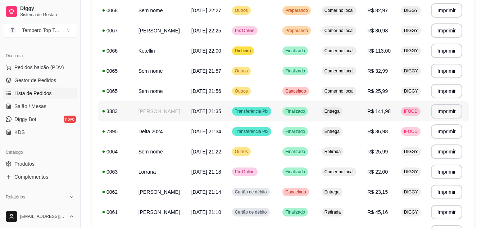
click at [378, 114] on span "R$ 141,98" at bounding box center [379, 111] width 23 height 6
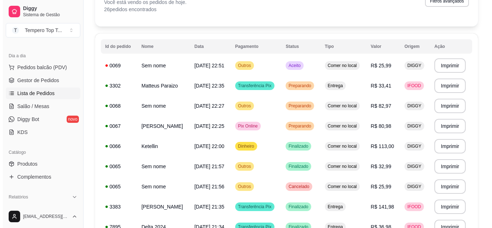
scroll to position [0, 0]
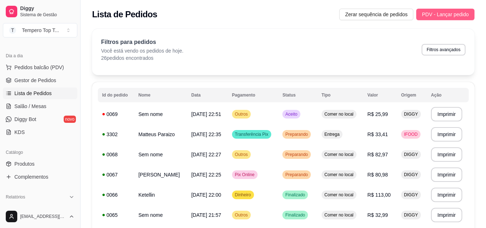
click at [432, 10] on button "PDV - Lançar pedido" at bounding box center [446, 15] width 58 height 12
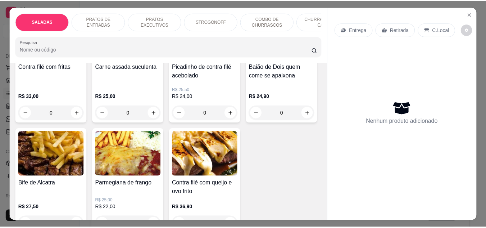
scroll to position [504, 0]
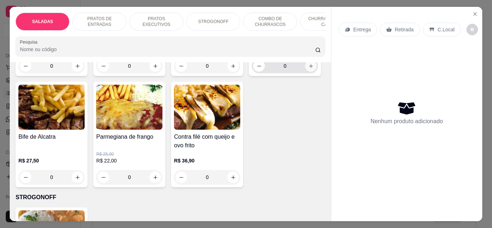
click at [305, 72] on button "increase-product-quantity" at bounding box center [311, 66] width 12 height 12
type input "1"
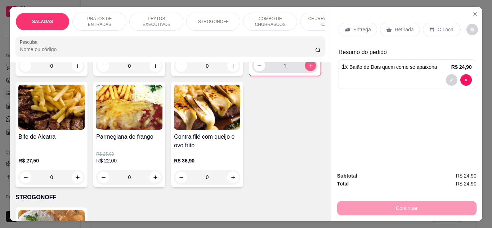
click at [305, 71] on button "increase-product-quantity" at bounding box center [310, 65] width 11 height 11
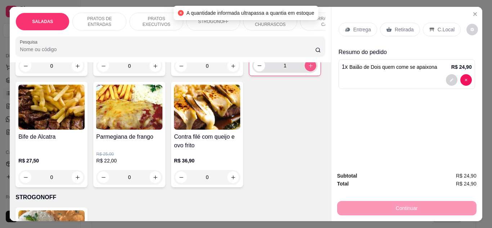
click at [305, 71] on button "increase-product-quantity" at bounding box center [311, 66] width 12 height 12
click at [305, 71] on button "increase-product-quantity" at bounding box center [310, 65] width 11 height 11
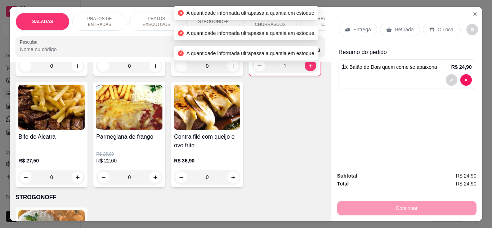
click at [252, 33] on h4 "Baião de Dois quem come se apaixona" at bounding box center [285, 24] width 66 height 17
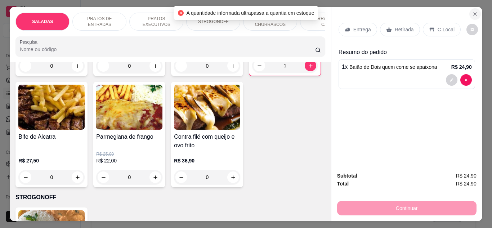
click at [473, 13] on icon "Close" at bounding box center [474, 14] width 3 height 3
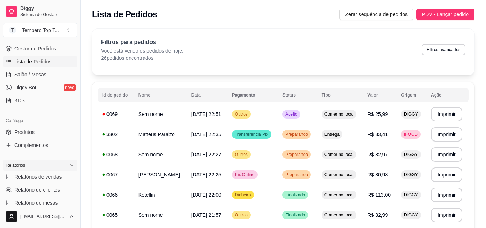
scroll to position [144, 0]
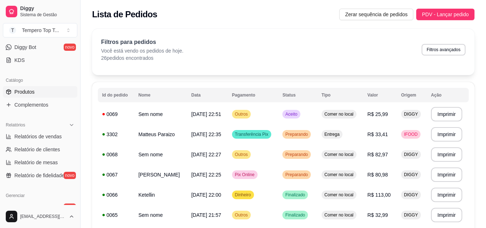
click at [37, 95] on link "Produtos" at bounding box center [40, 92] width 75 height 12
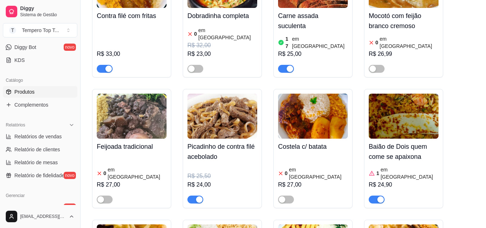
scroll to position [540, 0]
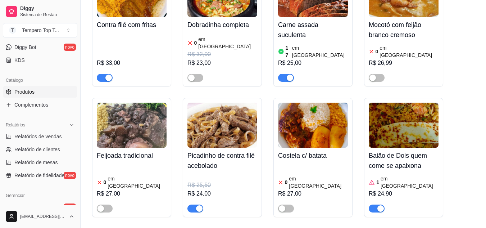
click at [391, 118] on img at bounding box center [404, 125] width 70 height 45
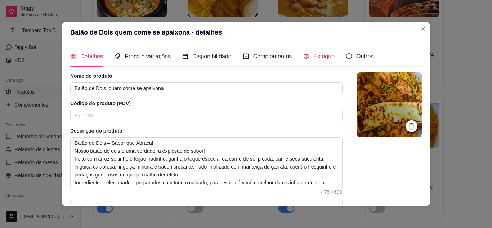
click at [306, 56] on div "Estoque" at bounding box center [318, 56] width 31 height 9
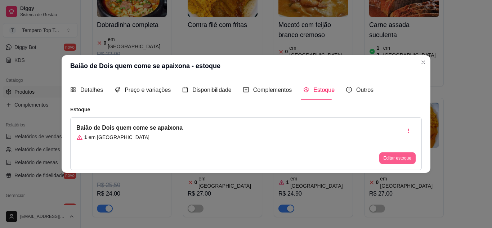
click at [393, 157] on button "Editar estoque" at bounding box center [397, 158] width 36 height 12
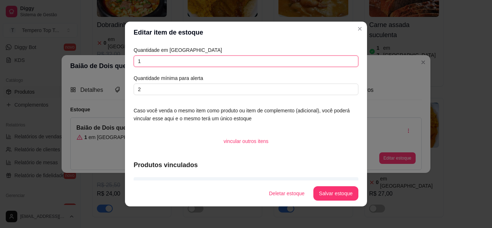
click at [217, 58] on input "1" at bounding box center [246, 61] width 225 height 12
type input "3"
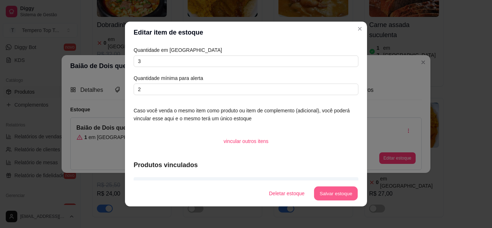
click at [338, 194] on button "Salvar estoque" at bounding box center [336, 193] width 44 height 14
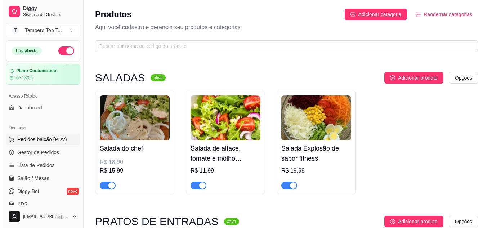
scroll to position [36, 0]
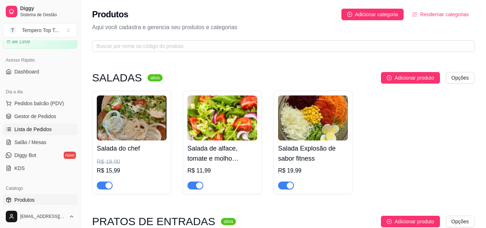
click at [40, 126] on span "Lista de Pedidos" at bounding box center [32, 129] width 37 height 7
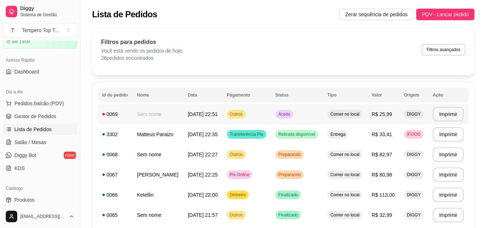
click at [266, 113] on td "Outros" at bounding box center [247, 114] width 49 height 20
click at [450, 9] on button "PDV - Lançar pedido" at bounding box center [446, 15] width 58 height 12
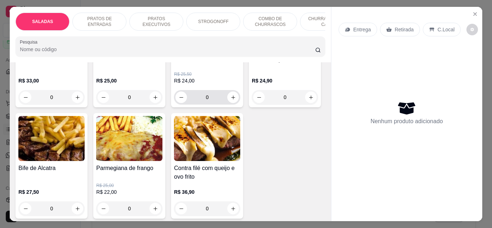
scroll to position [504, 0]
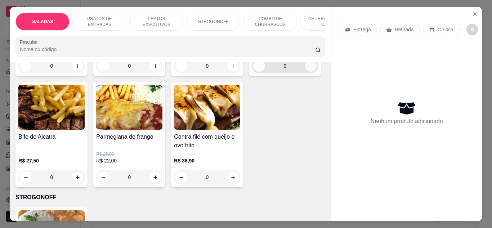
click at [308, 69] on icon "increase-product-quantity" at bounding box center [310, 65] width 5 height 5
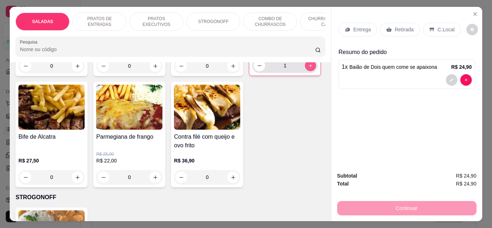
click at [308, 68] on icon "increase-product-quantity" at bounding box center [310, 65] width 5 height 5
type input "2"
drag, startPoint x: 429, startPoint y: 28, endPoint x: 282, endPoint y: 63, distance: 151.8
click at [429, 28] on icon at bounding box center [432, 30] width 6 height 6
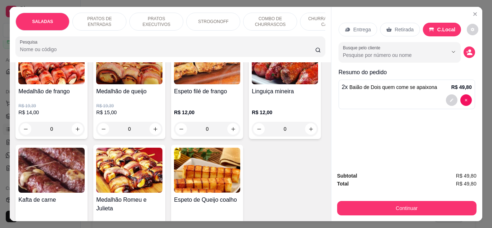
scroll to position [1080, 0]
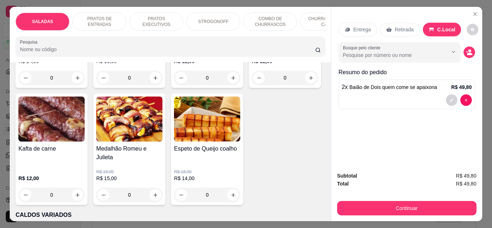
type input "1"
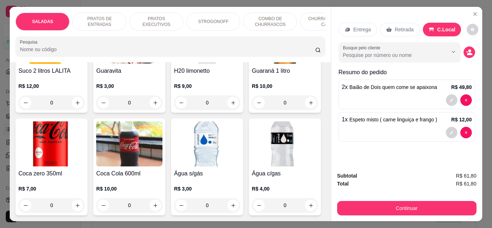
scroll to position [2088, 0]
click at [76, 3] on icon "increase-product-quantity" at bounding box center [77, -1] width 5 height 5
type input "1"
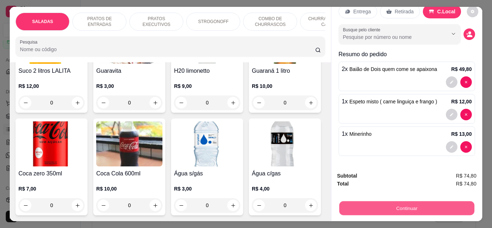
click at [374, 207] on button "Continuar" at bounding box center [406, 208] width 135 height 14
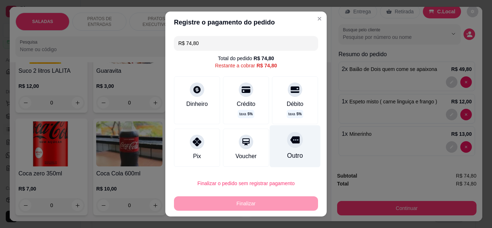
click at [291, 141] on div "Outro" at bounding box center [295, 146] width 51 height 42
type input "R$ 0,00"
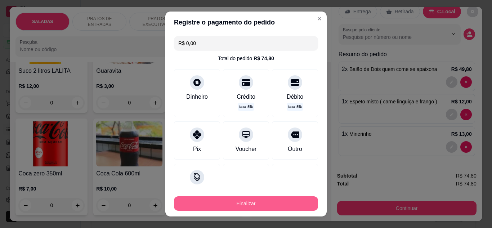
click at [269, 203] on button "Finalizar" at bounding box center [246, 203] width 144 height 14
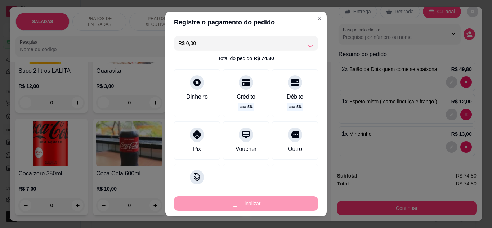
type input "0"
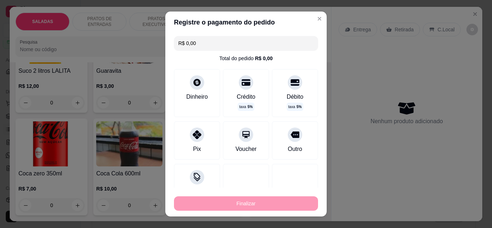
type input "-R$ 74,80"
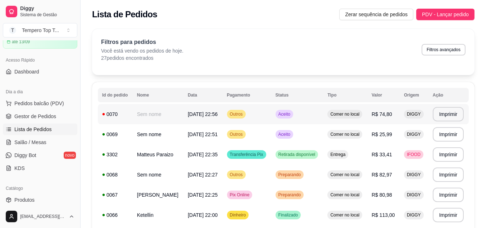
click at [365, 117] on td "Comer no local" at bounding box center [345, 114] width 44 height 20
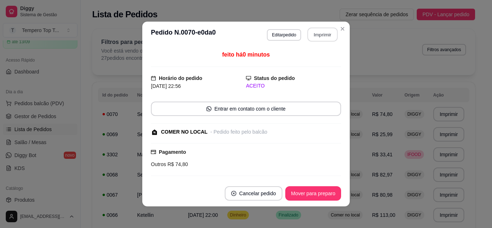
click at [326, 35] on button "Imprimir" at bounding box center [322, 35] width 30 height 14
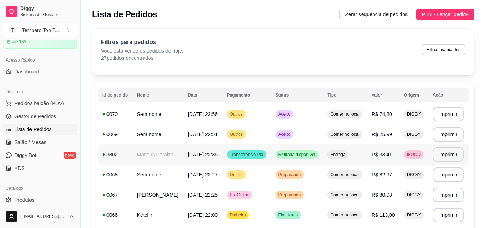
click at [364, 153] on td "Entrega" at bounding box center [345, 154] width 44 height 20
click at [361, 154] on td "Entrega" at bounding box center [345, 154] width 44 height 20
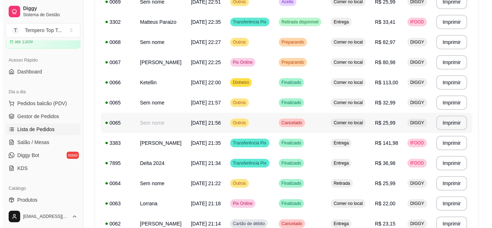
scroll to position [144, 0]
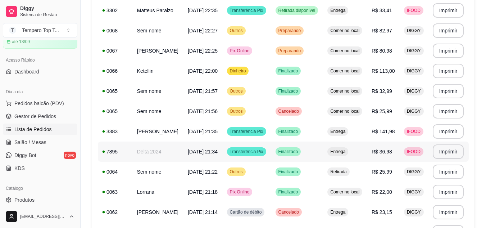
click at [365, 147] on td "Entrega" at bounding box center [345, 151] width 44 height 20
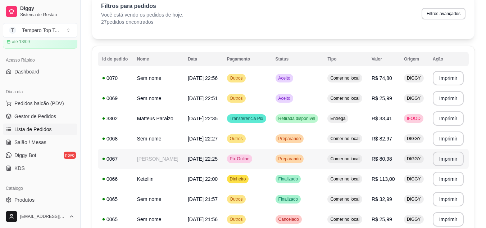
scroll to position [0, 0]
